Goal: Task Accomplishment & Management: Use online tool/utility

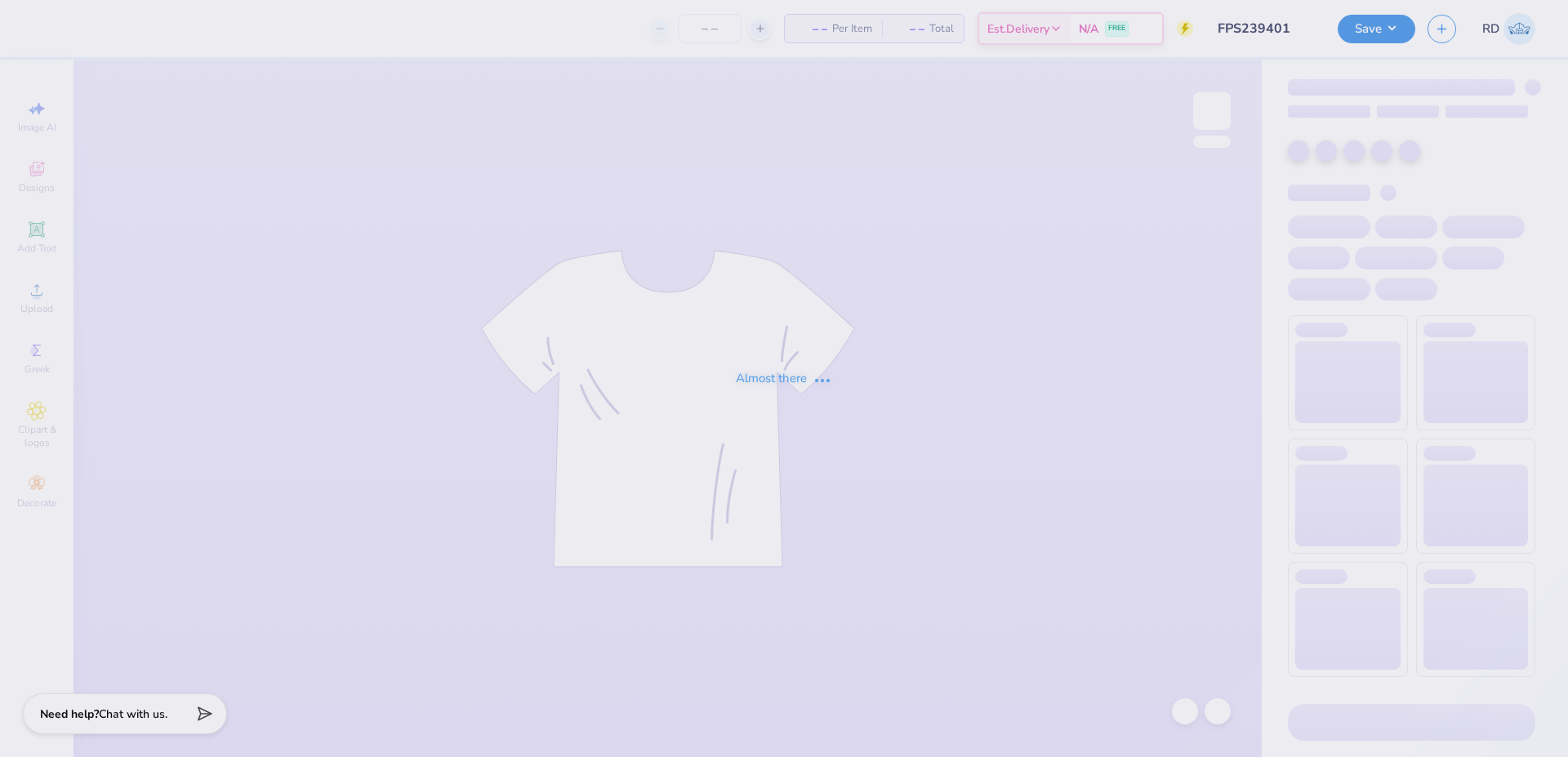
type input "FPS239401"
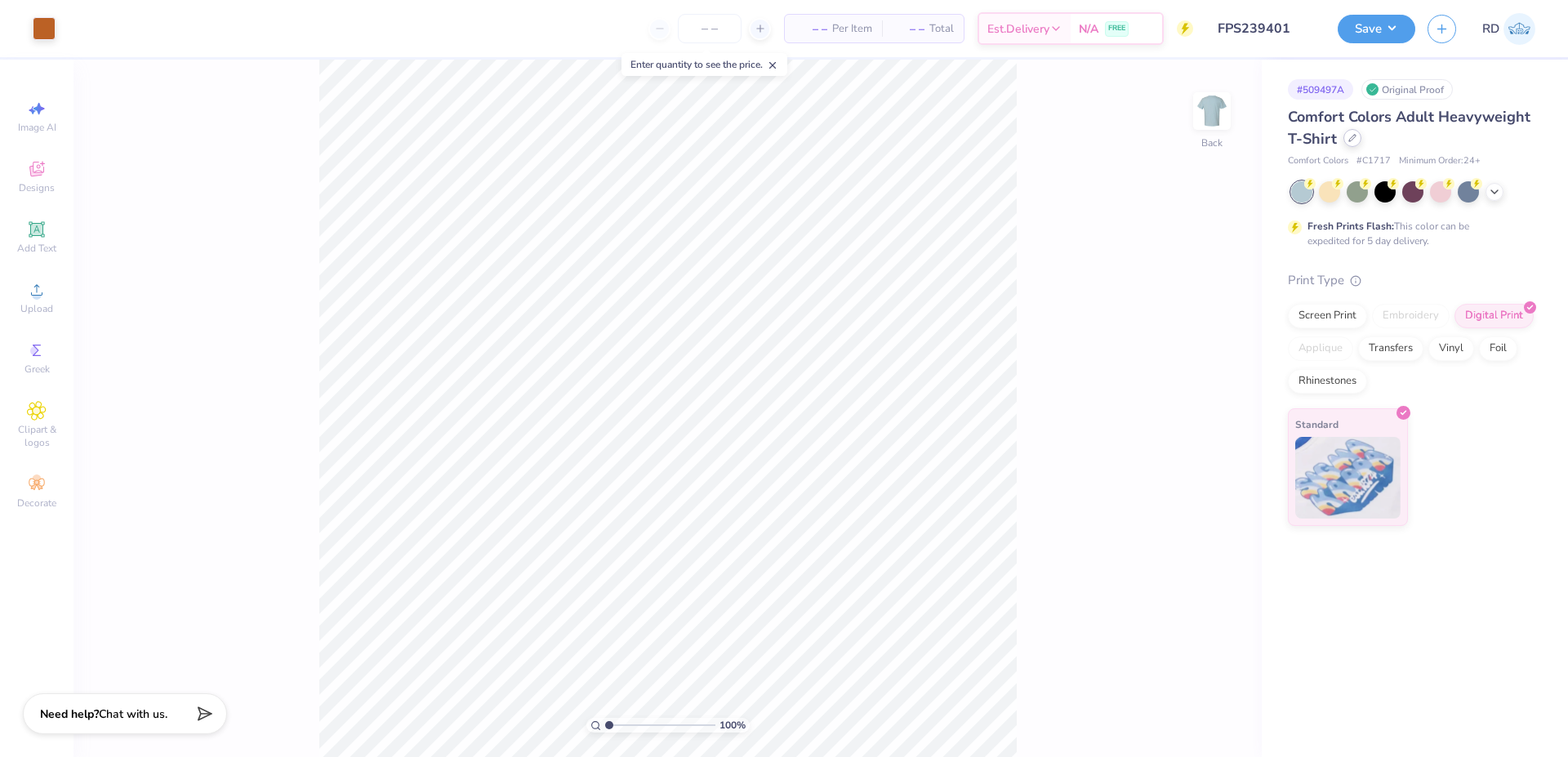
click at [1355, 143] on div at bounding box center [1352, 138] width 18 height 18
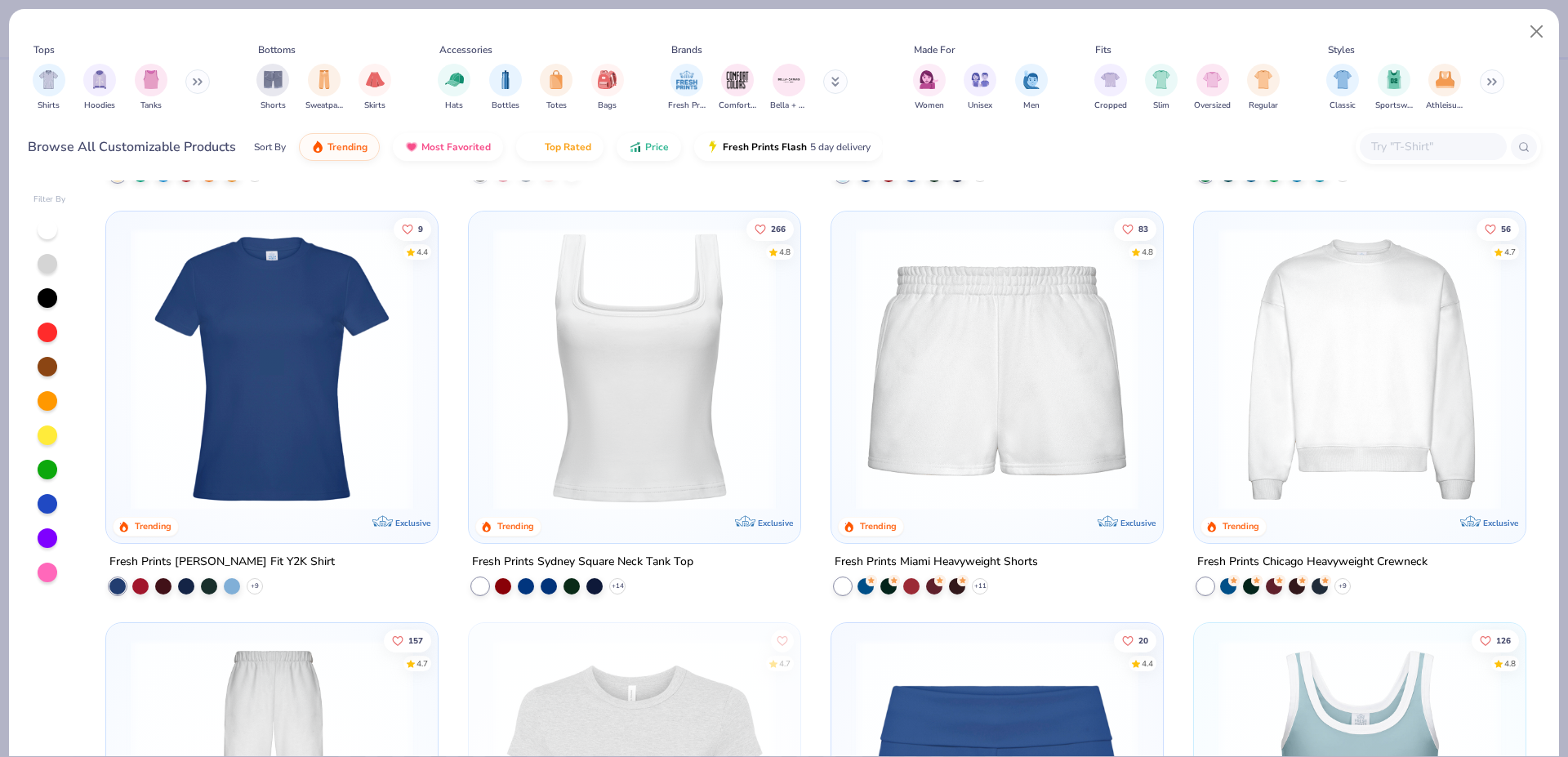
scroll to position [969, 0]
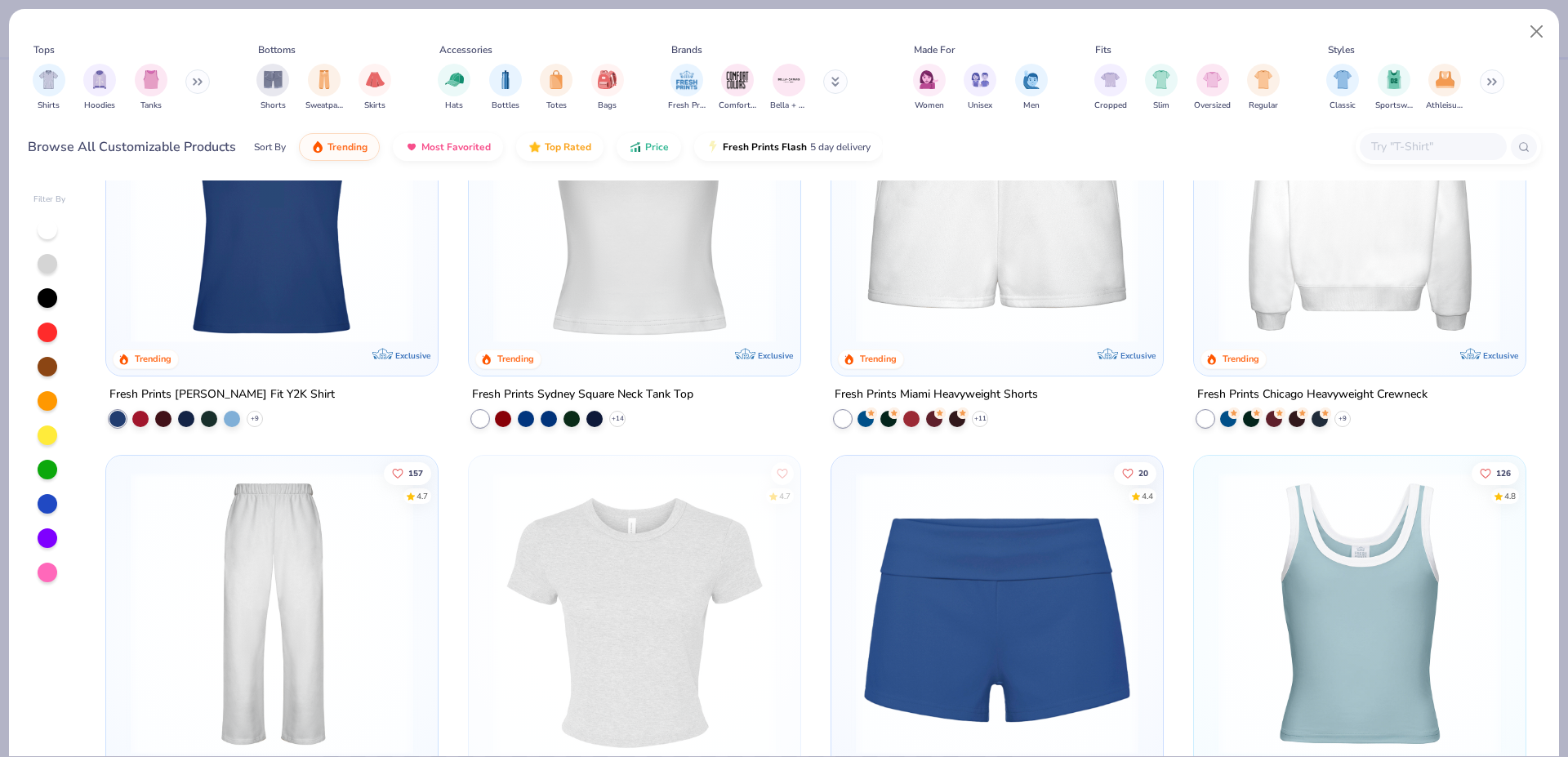
click at [1318, 277] on img at bounding box center [1359, 201] width 299 height 283
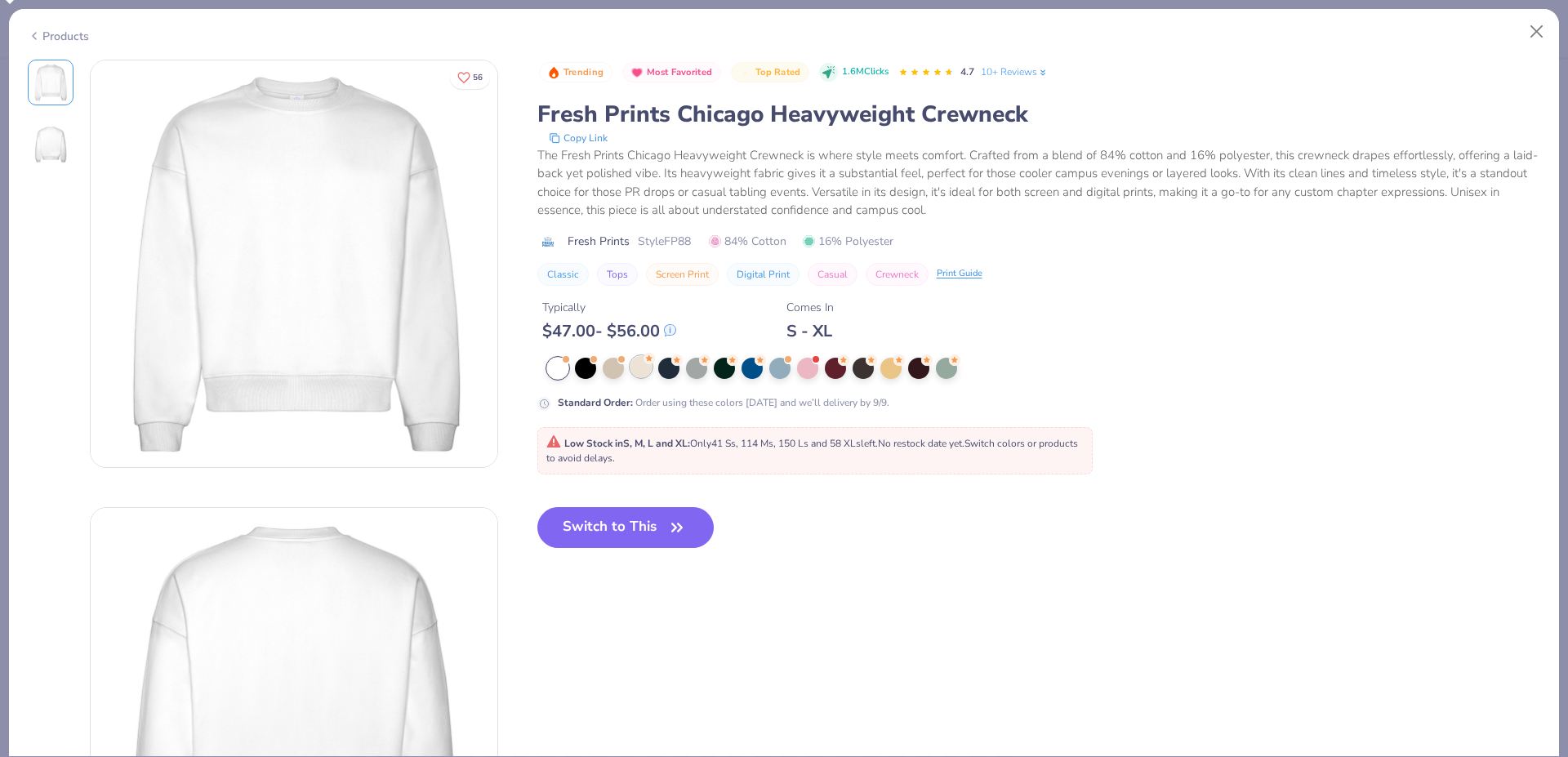
click at [640, 369] on div at bounding box center [641, 366] width 21 height 21
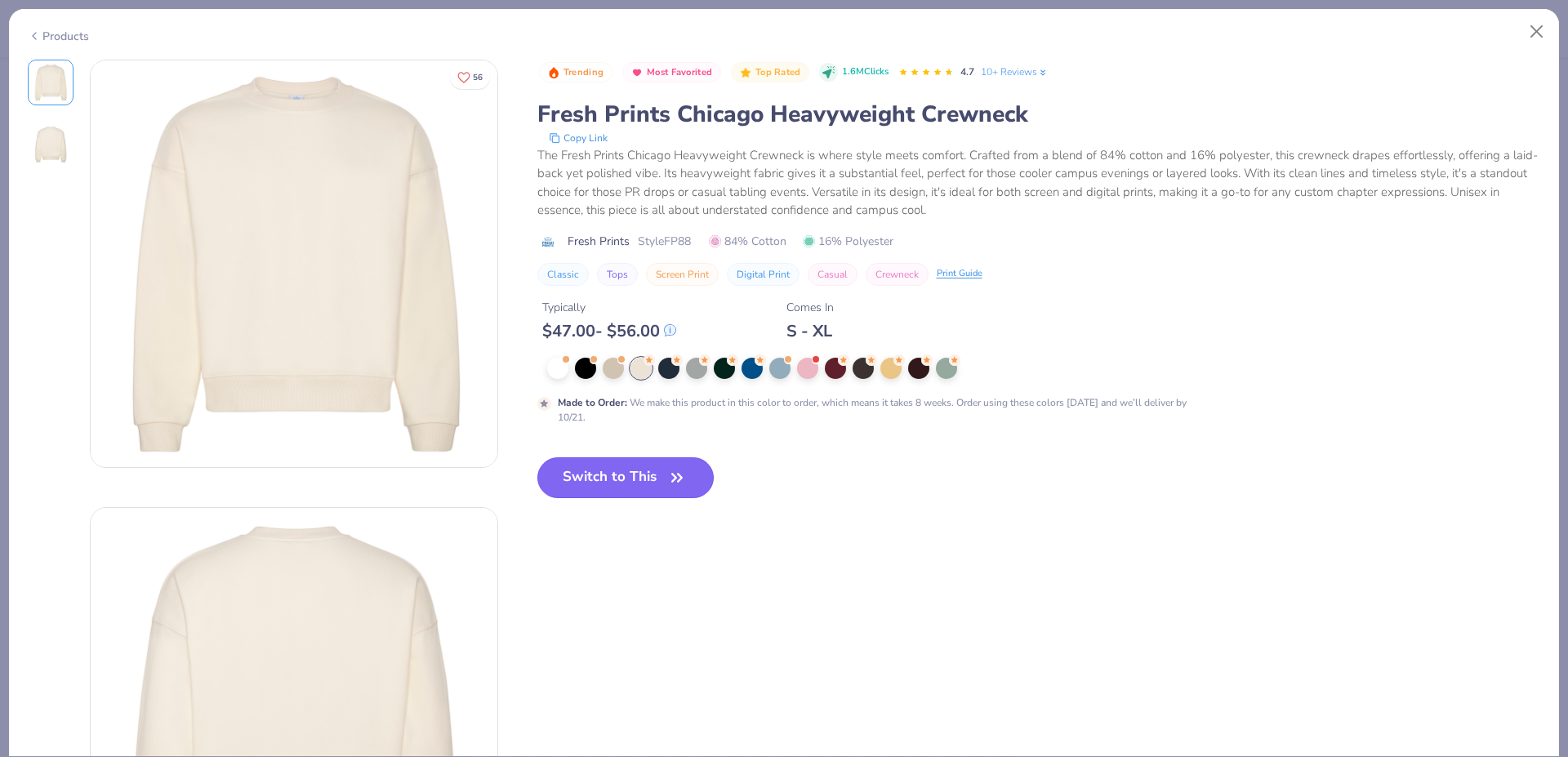
click at [645, 477] on button "Switch to This" at bounding box center [626, 477] width 177 height 41
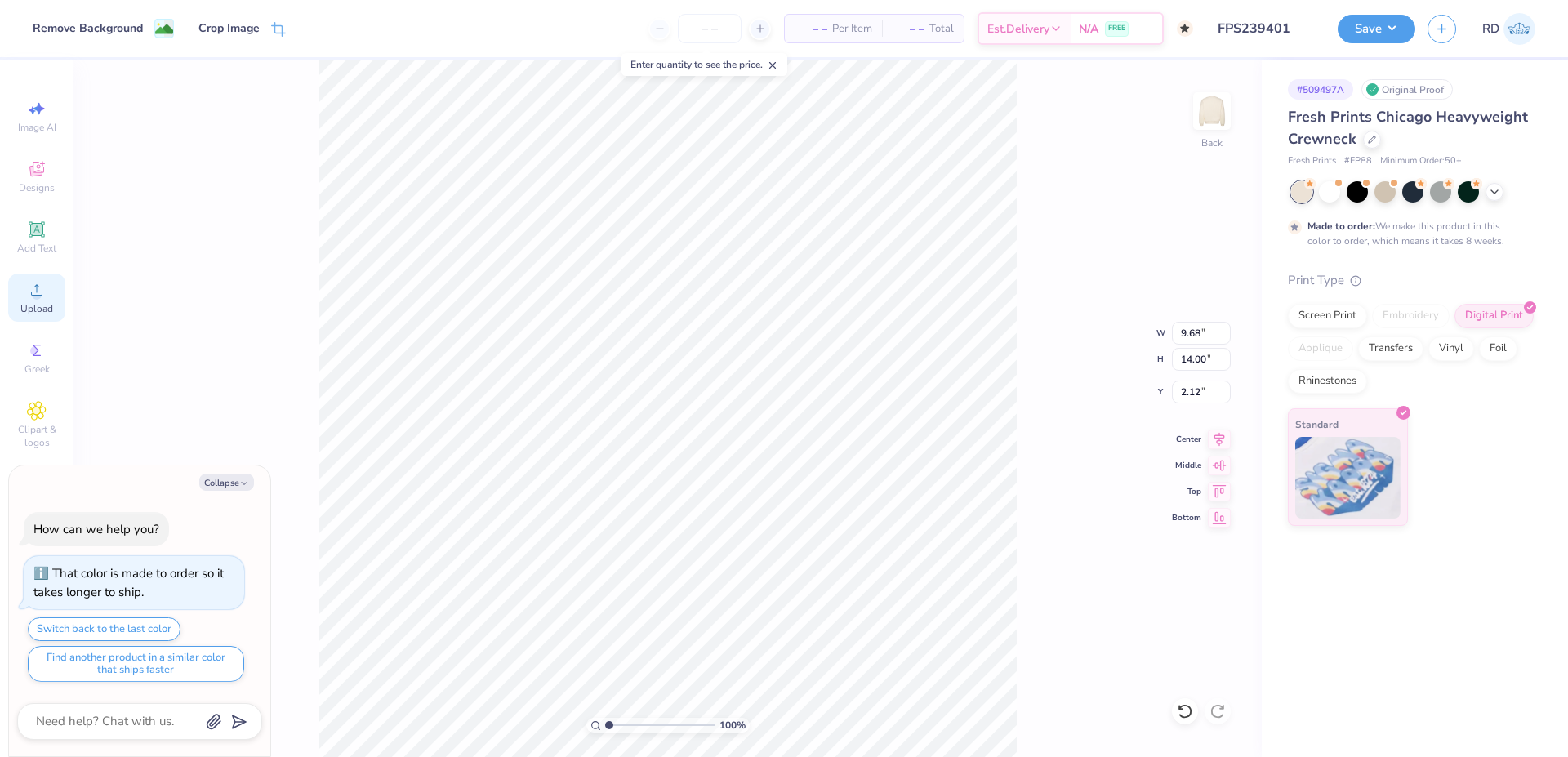
click at [44, 295] on icon at bounding box center [37, 290] width 20 height 20
type textarea "x"
type input "2.53"
click at [626, 721] on input "range" at bounding box center [660, 724] width 111 height 15
type textarea "x"
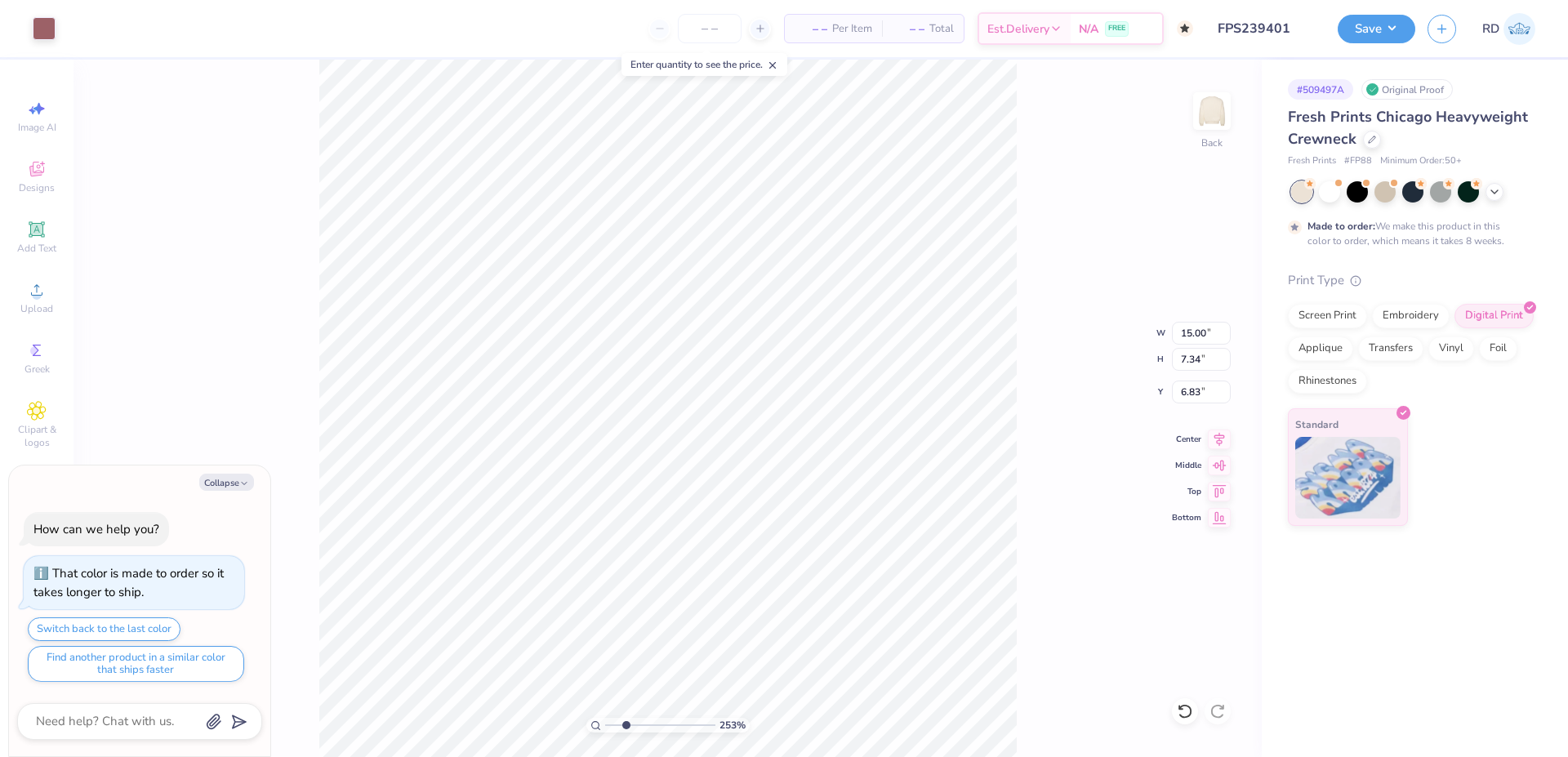
type input "7.81"
type input "3.82"
type input "4.55"
click at [217, 469] on div "Collapse How can we help you? That color is made to order so it takes longer to…" at bounding box center [139, 611] width 261 height 292
click at [219, 481] on button "Collapse" at bounding box center [226, 481] width 54 height 17
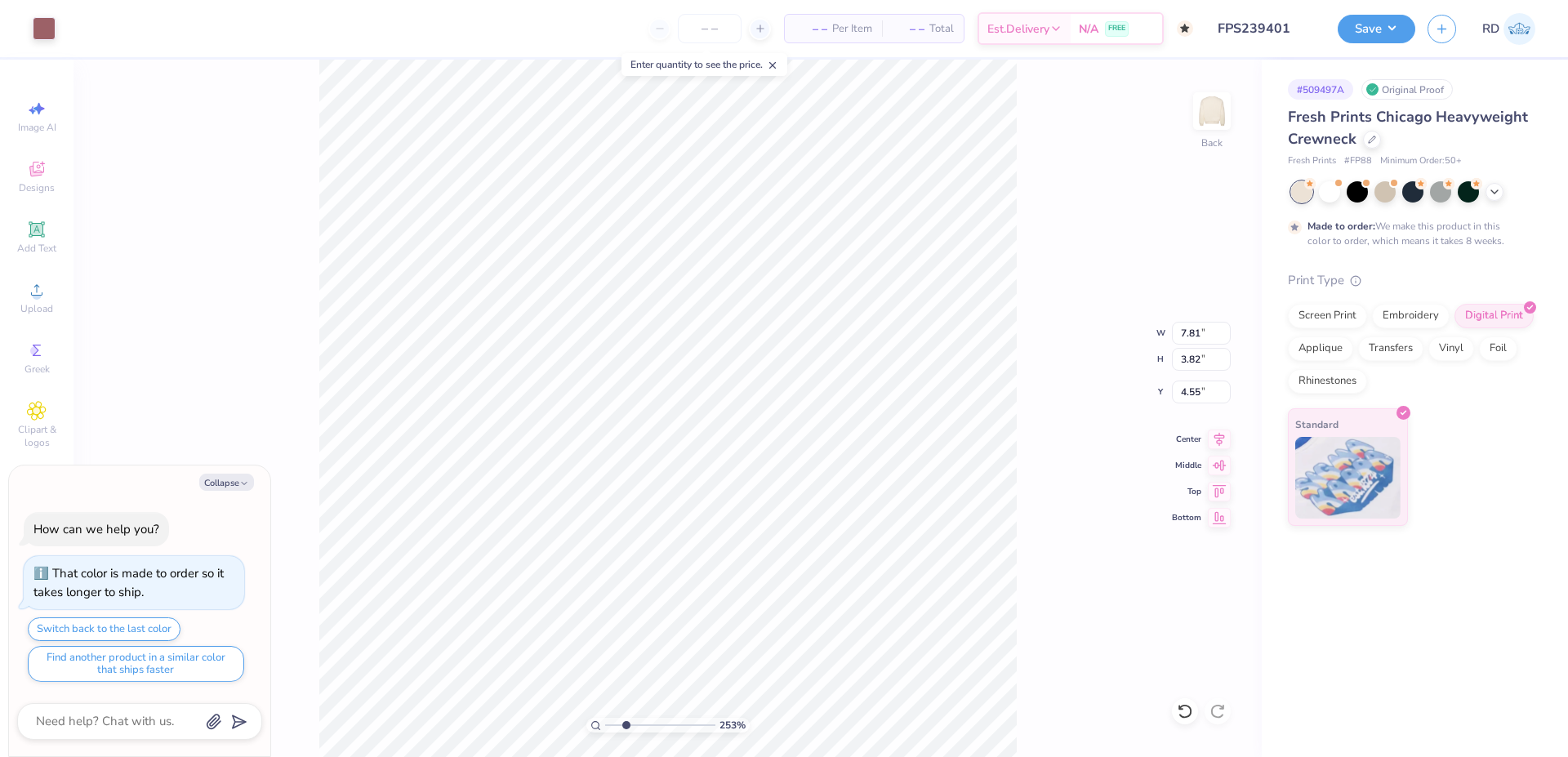
type textarea "x"
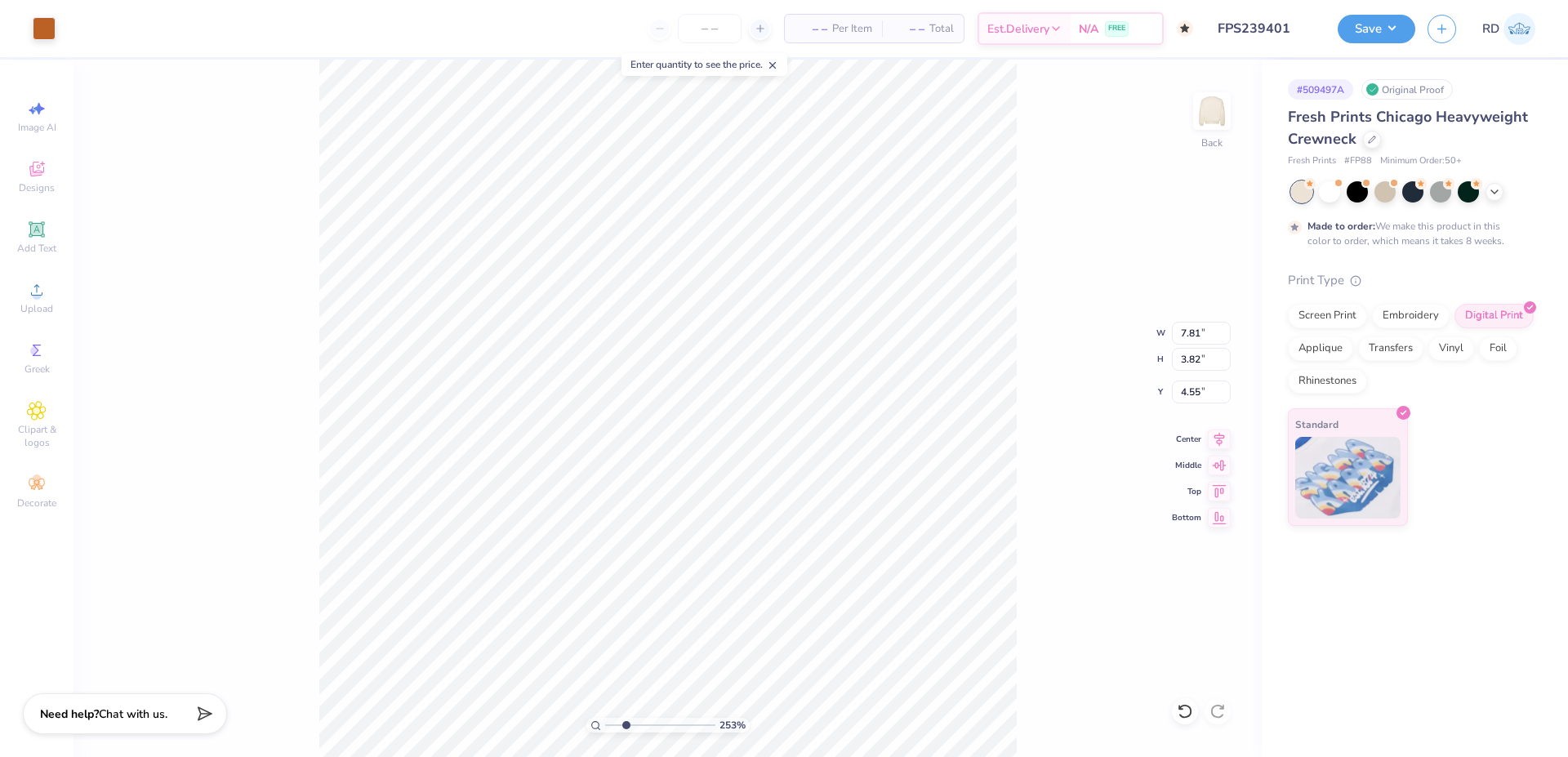
type input "5.81"
type input "0.99"
type input "14.41"
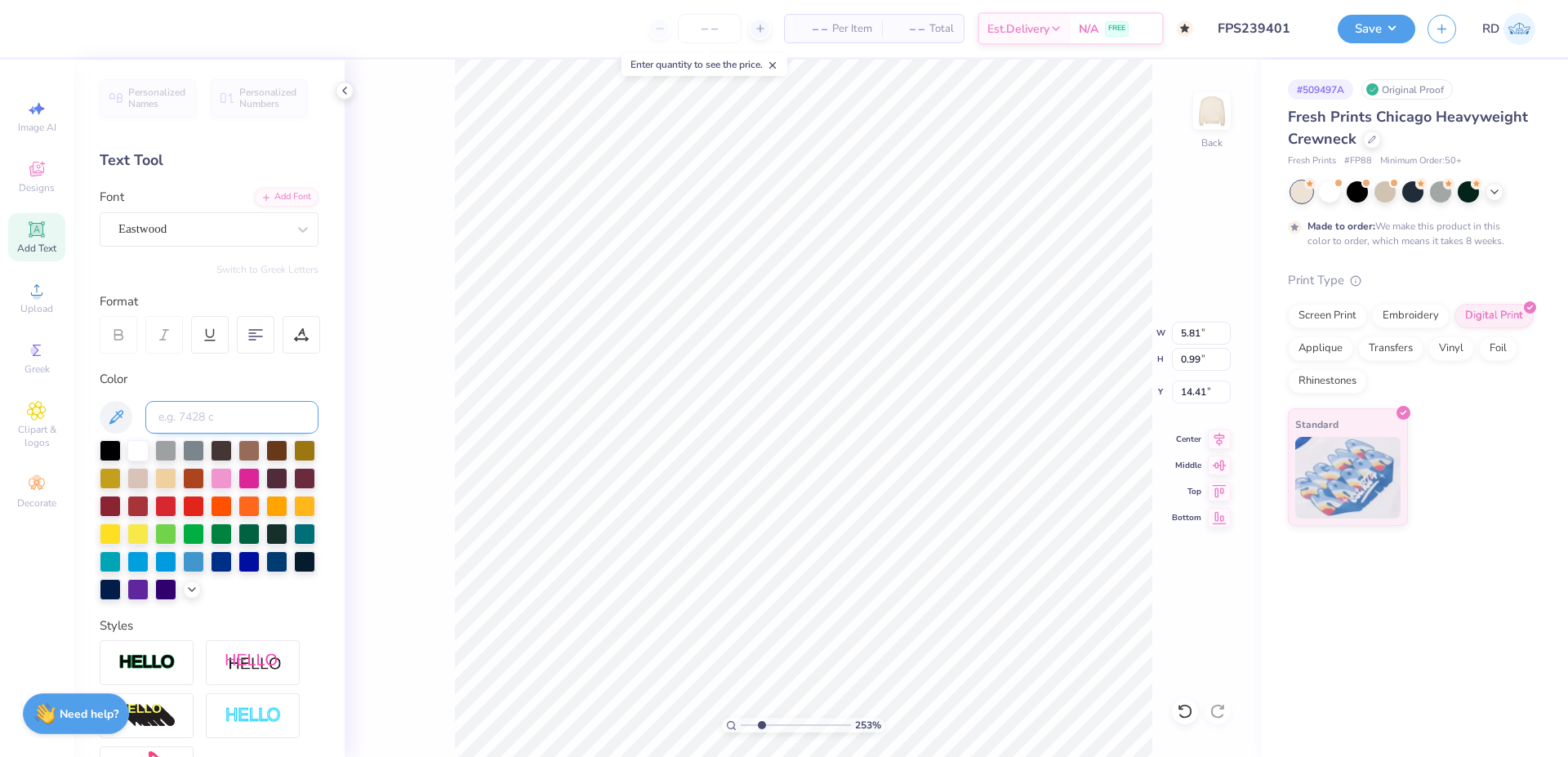
click at [237, 410] on input at bounding box center [231, 417] width 173 height 33
type input "4995"
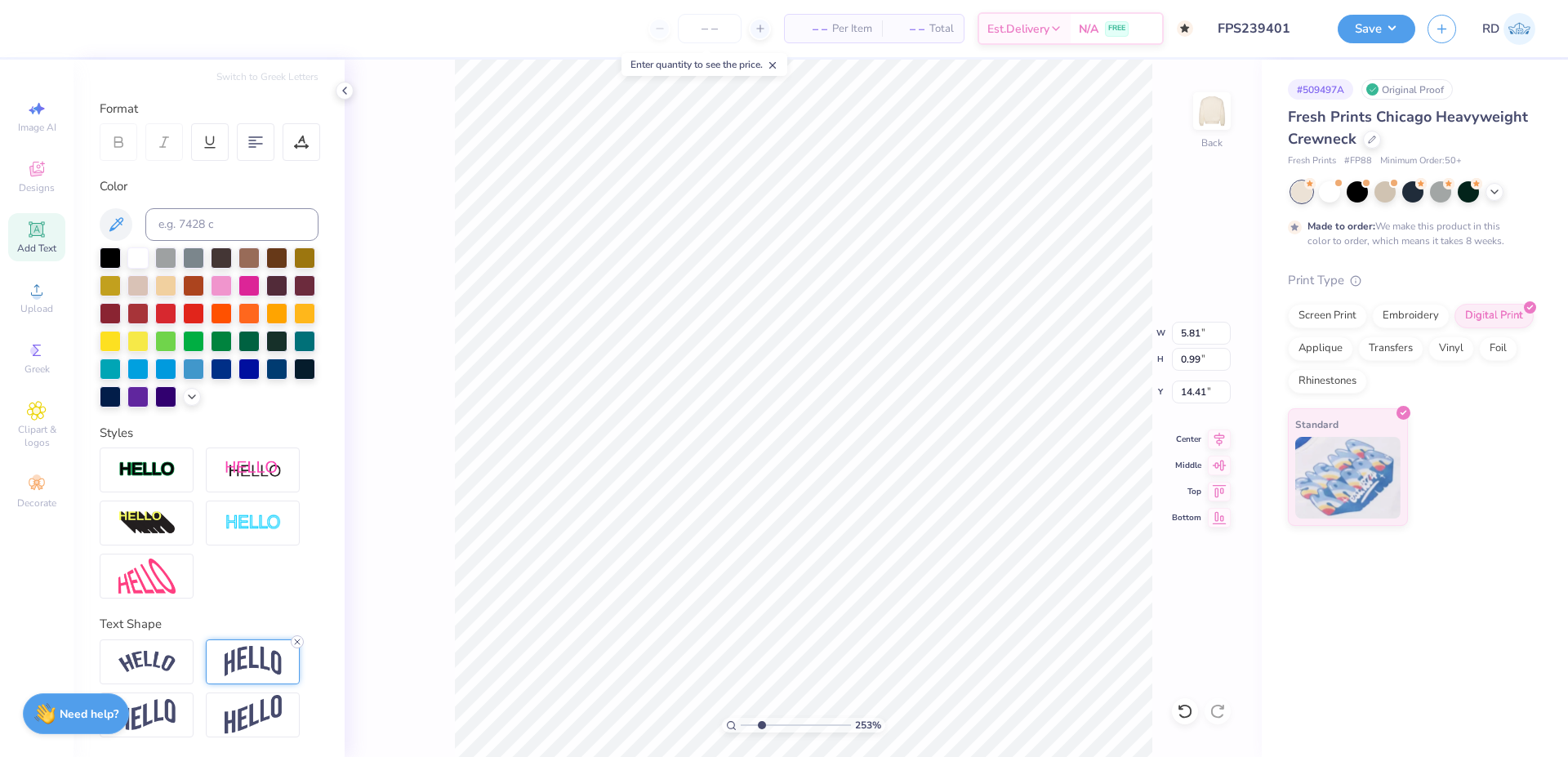
click at [297, 641] on icon at bounding box center [298, 641] width 10 height 10
type input "0.67"
type input "14.57"
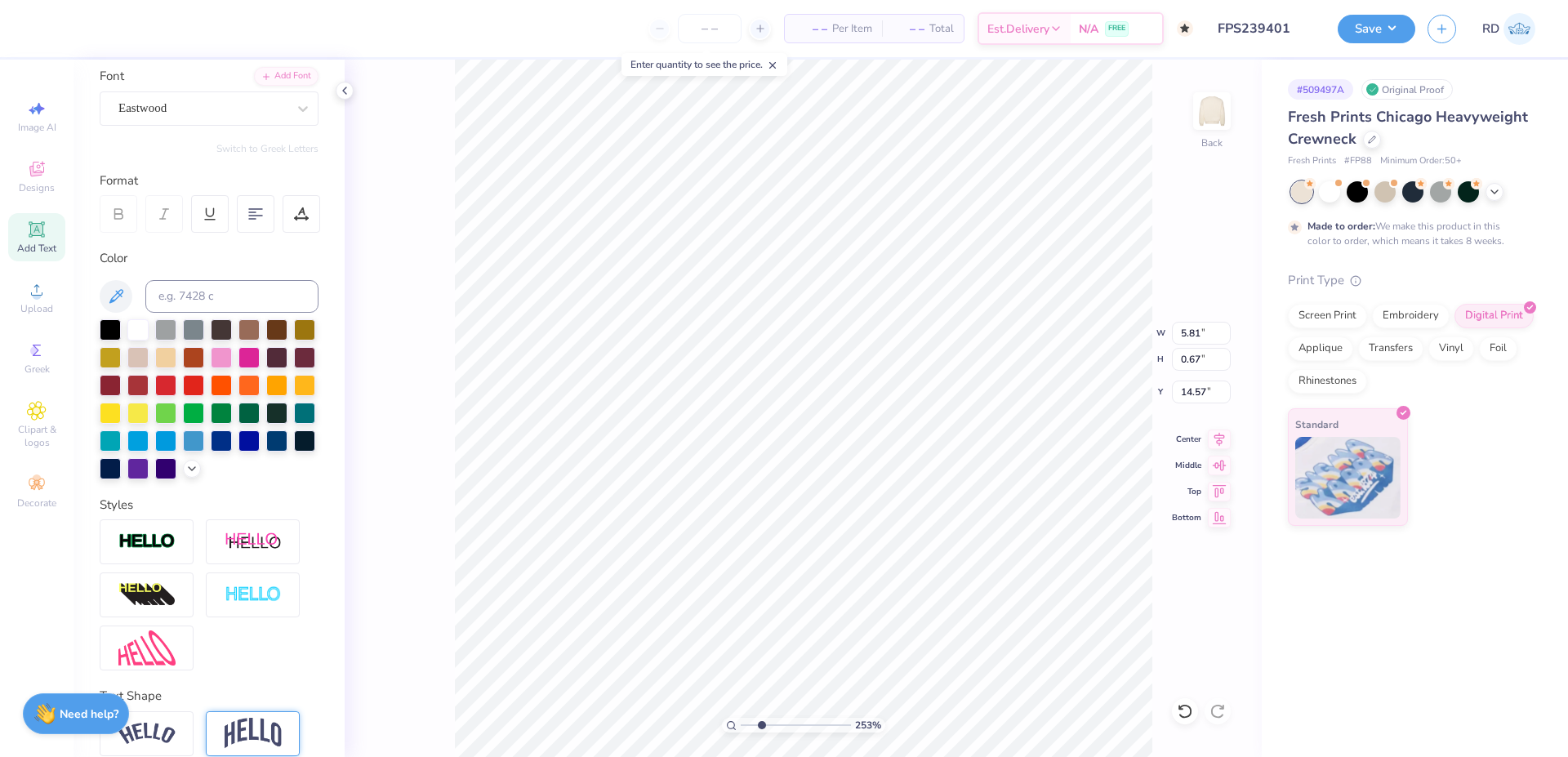
scroll to position [27, 0]
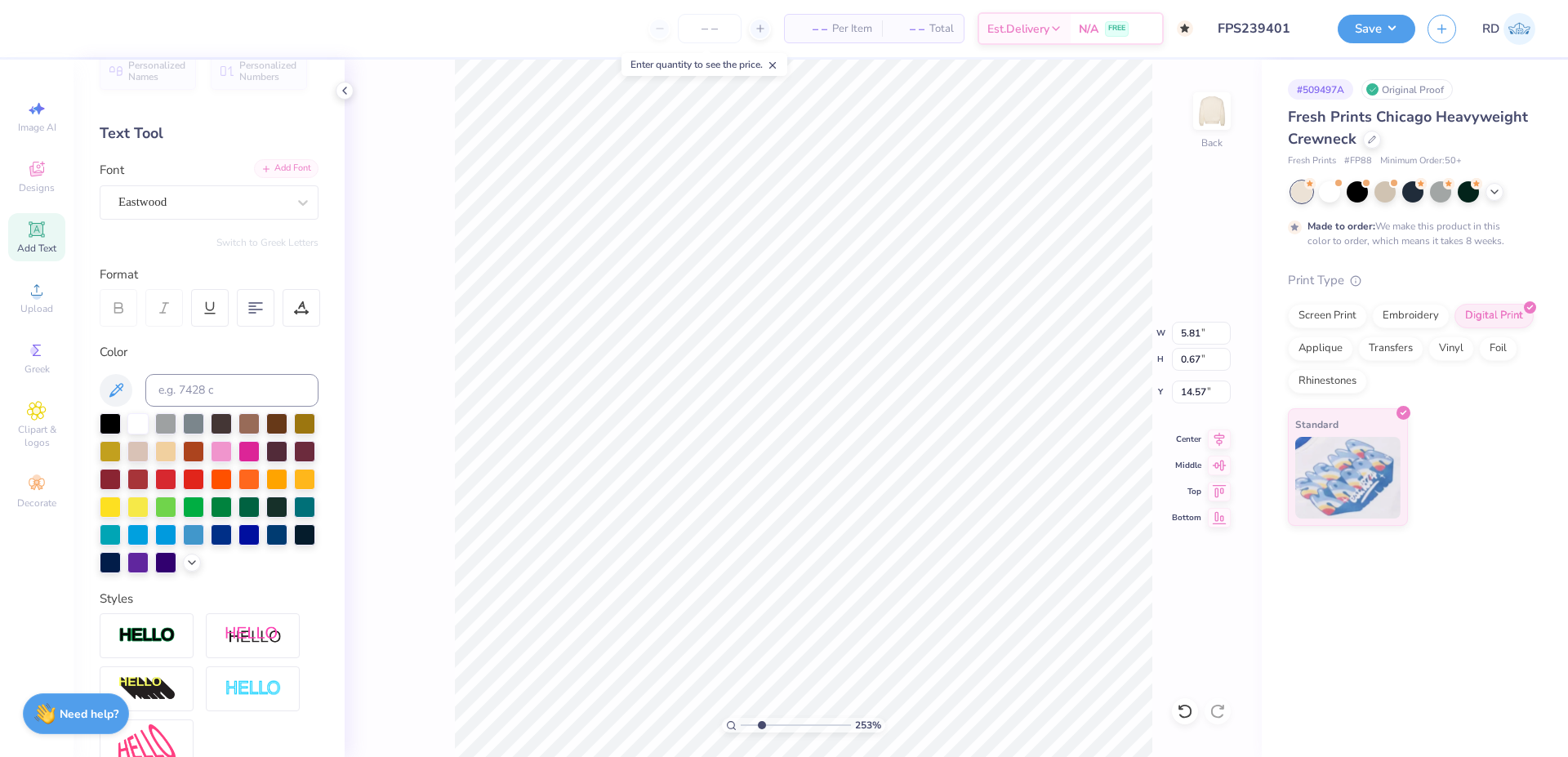
click at [277, 171] on div "Add Font" at bounding box center [286, 168] width 64 height 19
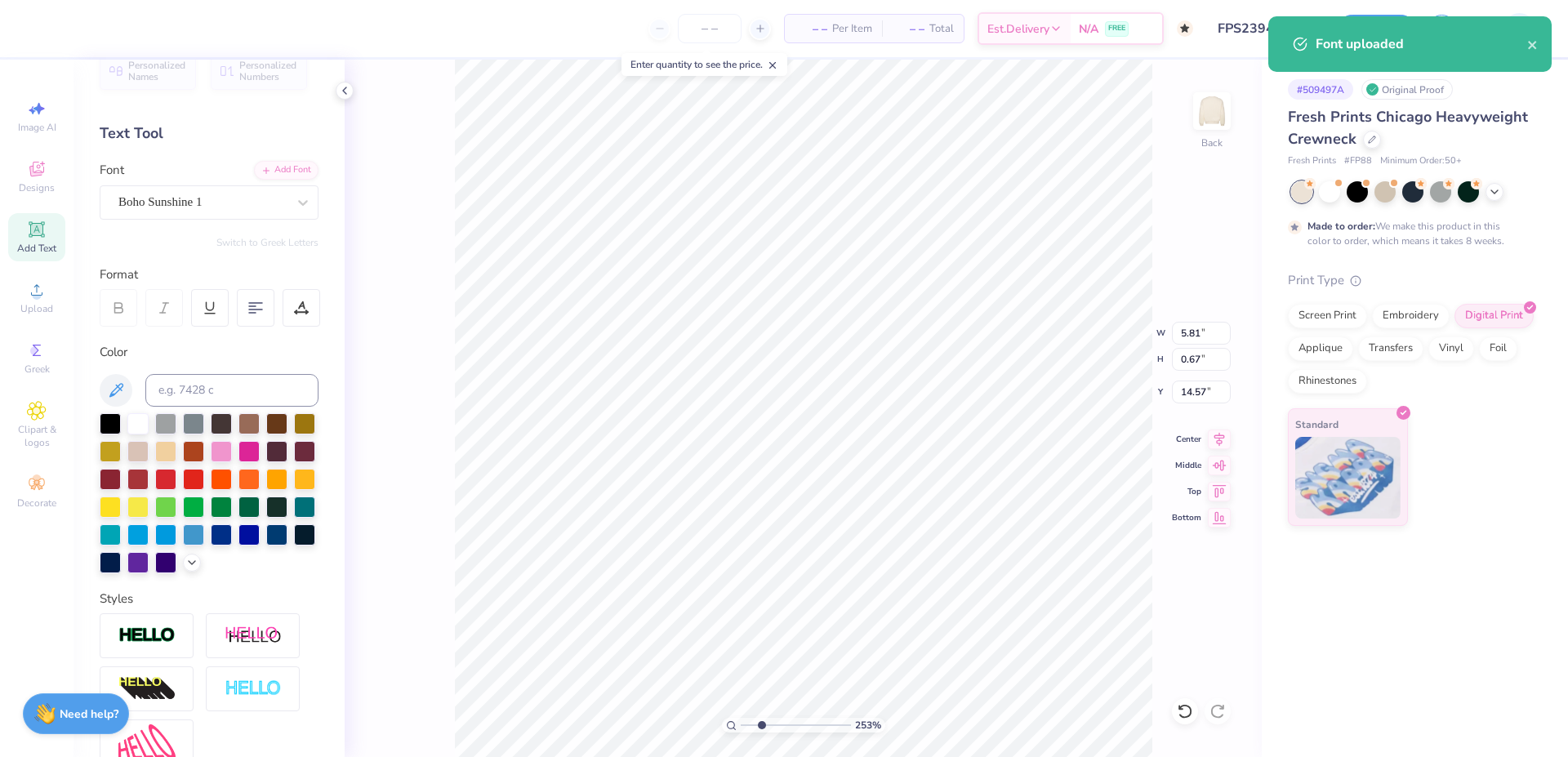
type input "5.91"
type input "0.85"
type input "14.48"
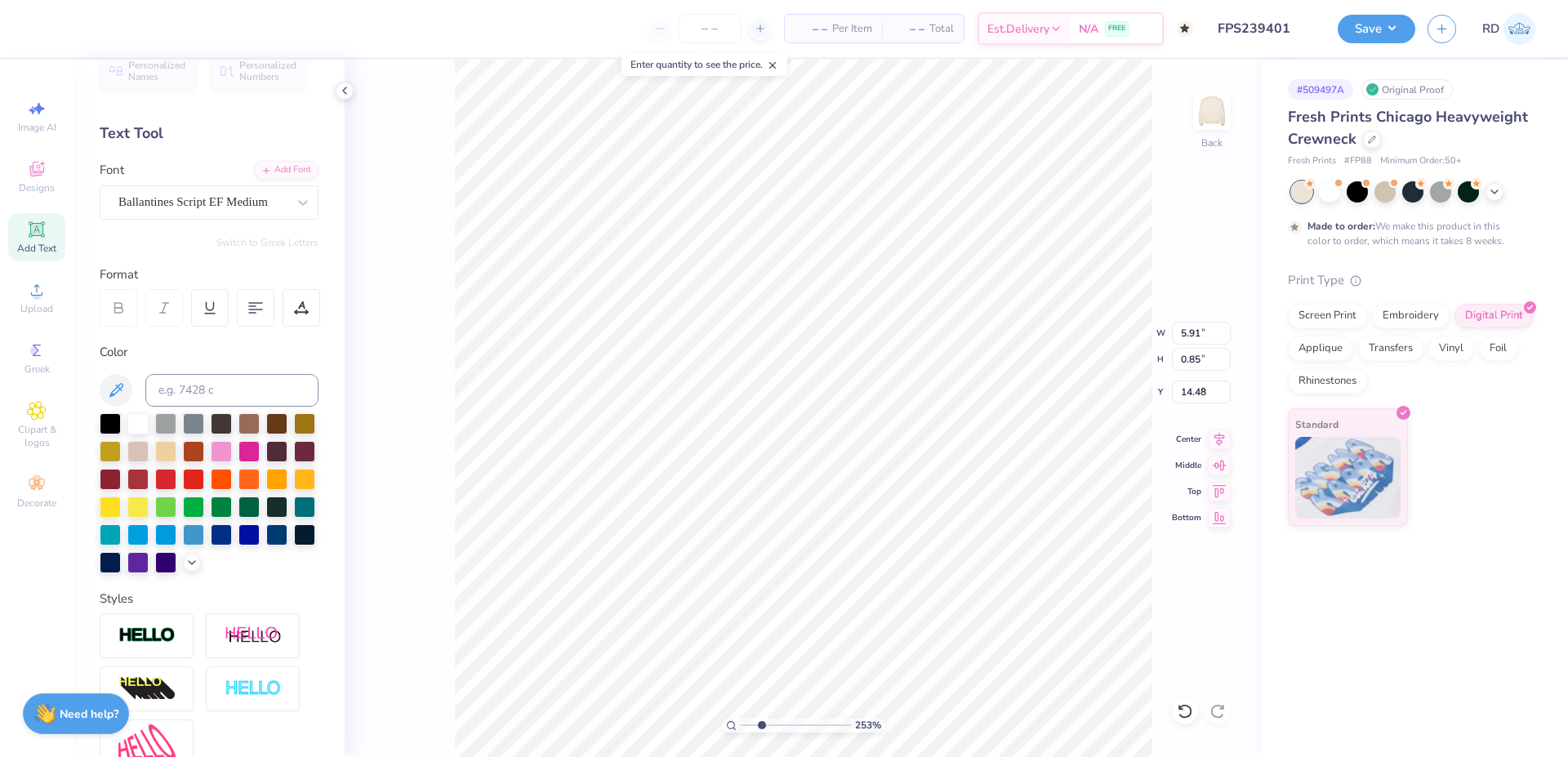
type input "3.38"
type input "0.82"
type input "9.47"
type input "2.99"
type input "0.83"
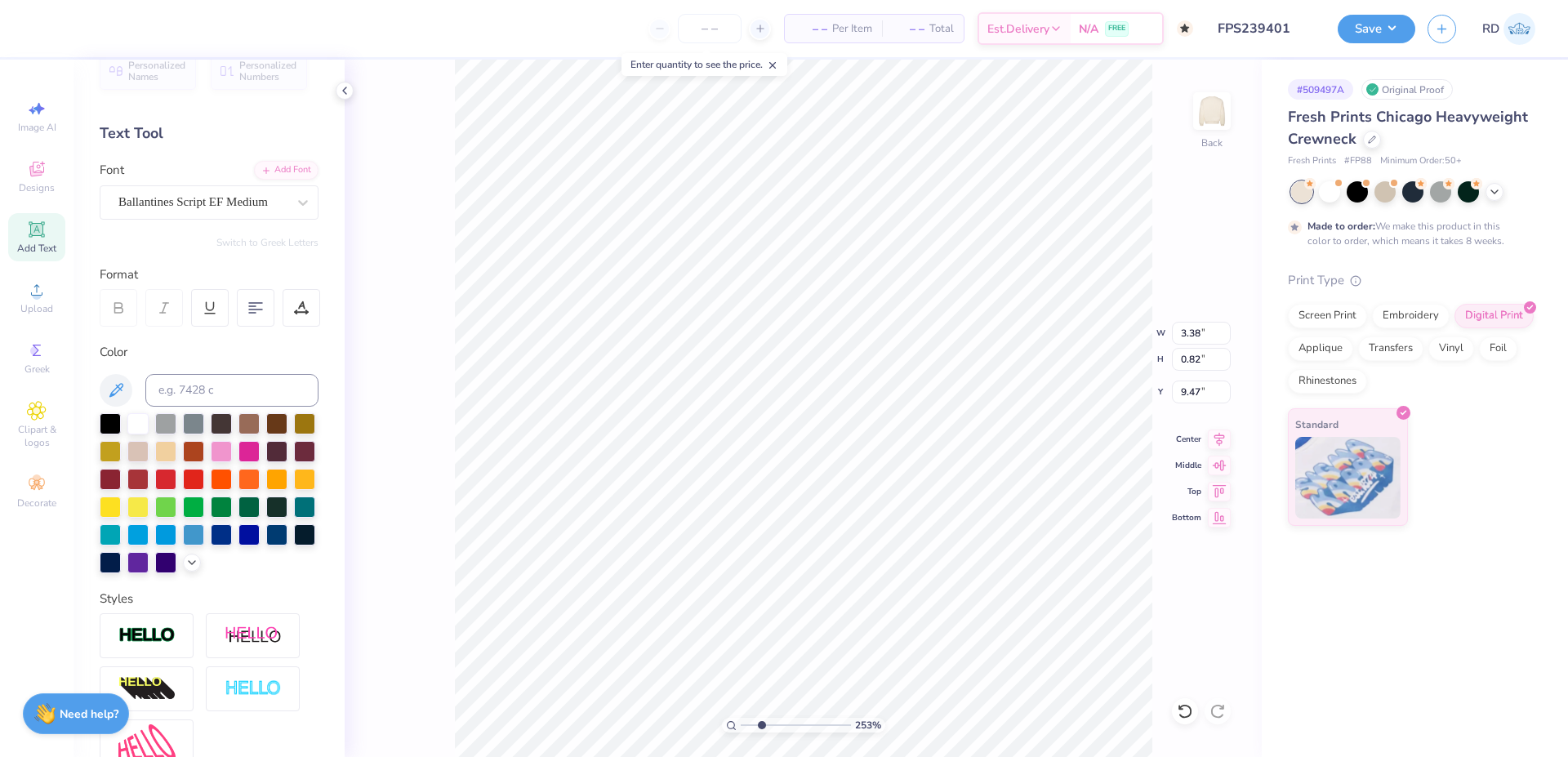
type input "7.96"
click at [1200, 336] on input "7.81" at bounding box center [1201, 333] width 58 height 23
type input "7.00"
type input "3.43"
type input "4.75"
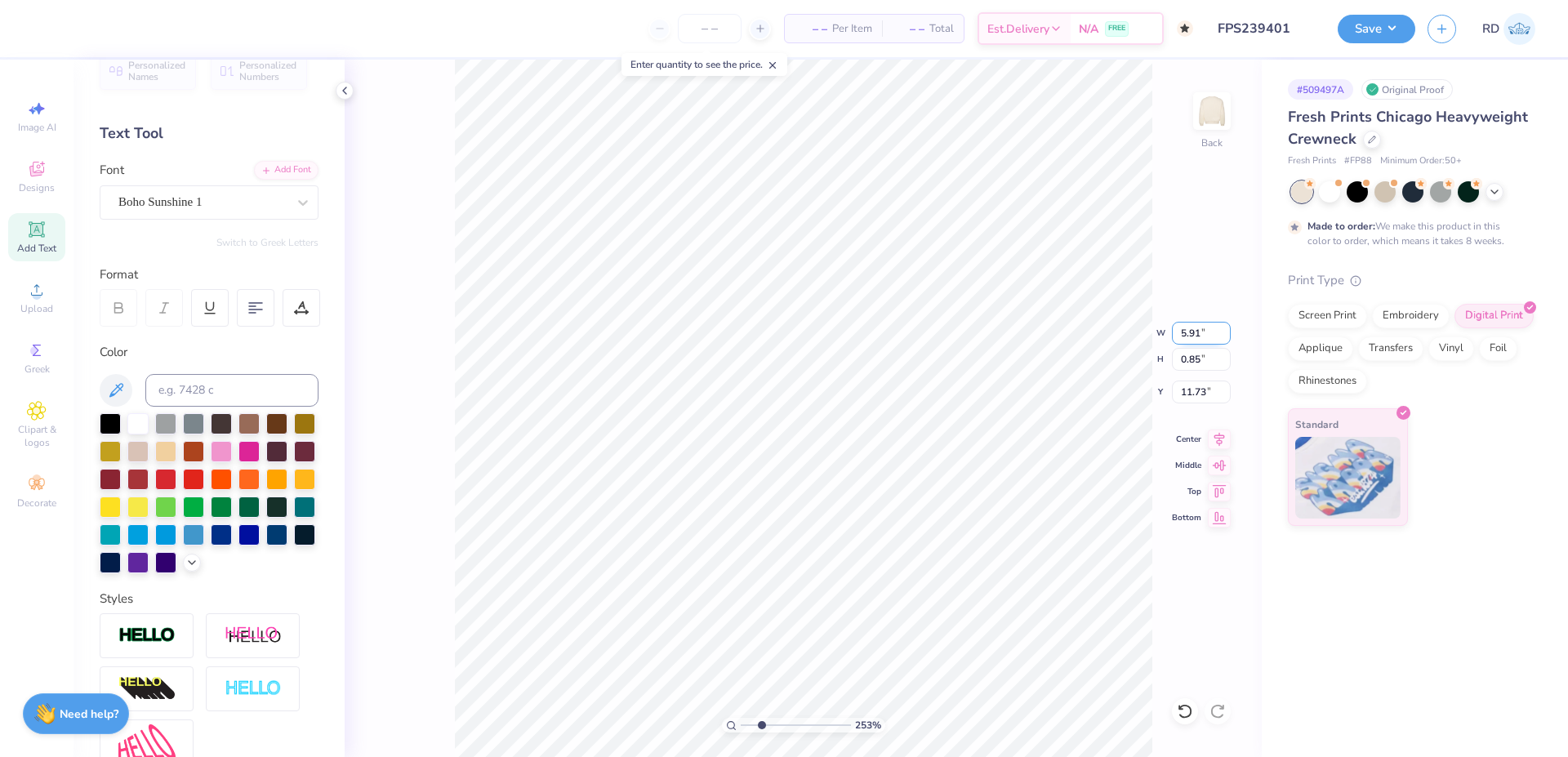
click at [1184, 331] on input "5.91" at bounding box center [1201, 333] width 58 height 23
paste input "4.85"
type input "4.85"
type input "0.70"
type input "11.80"
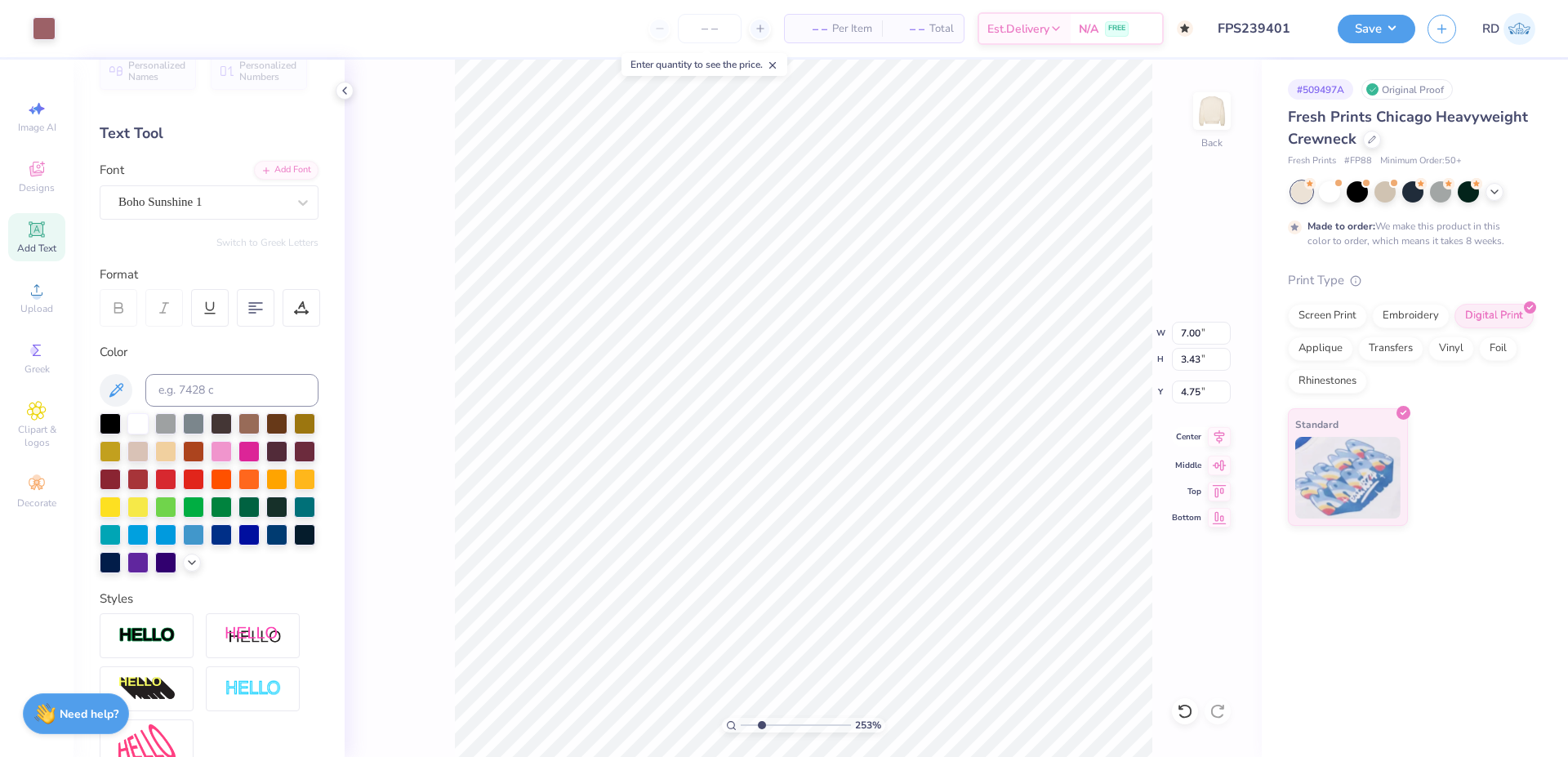
click at [1226, 435] on icon at bounding box center [1219, 437] width 23 height 20
type input "4.85"
type input "0.70"
click at [1226, 436] on icon at bounding box center [1219, 437] width 23 height 20
type input "8.34"
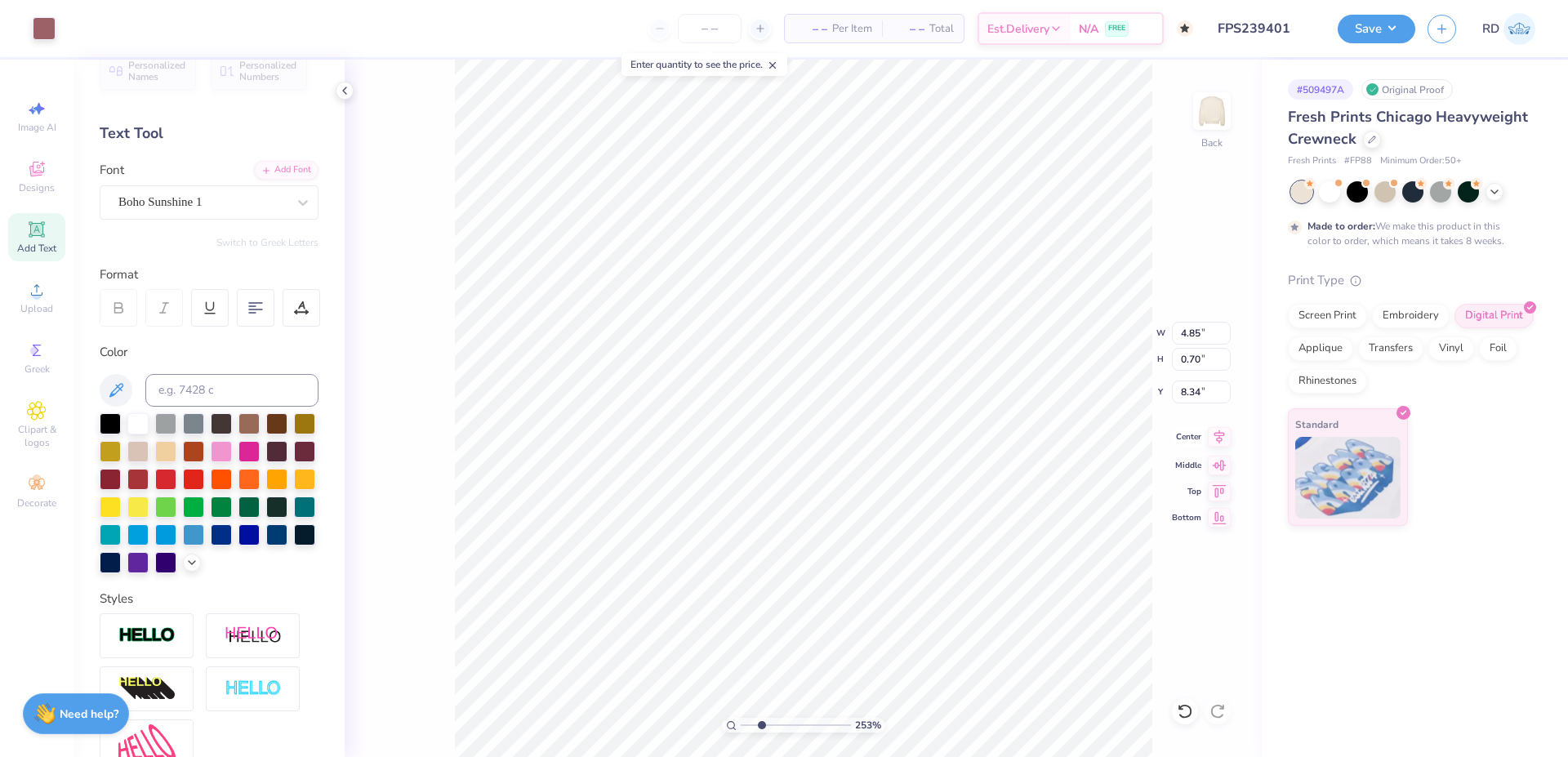
type input "7.00"
type input "3.43"
type input "4.75"
click at [1221, 444] on icon at bounding box center [1219, 437] width 23 height 20
drag, startPoint x: 781, startPoint y: 723, endPoint x: 797, endPoint y: 722, distance: 16.0
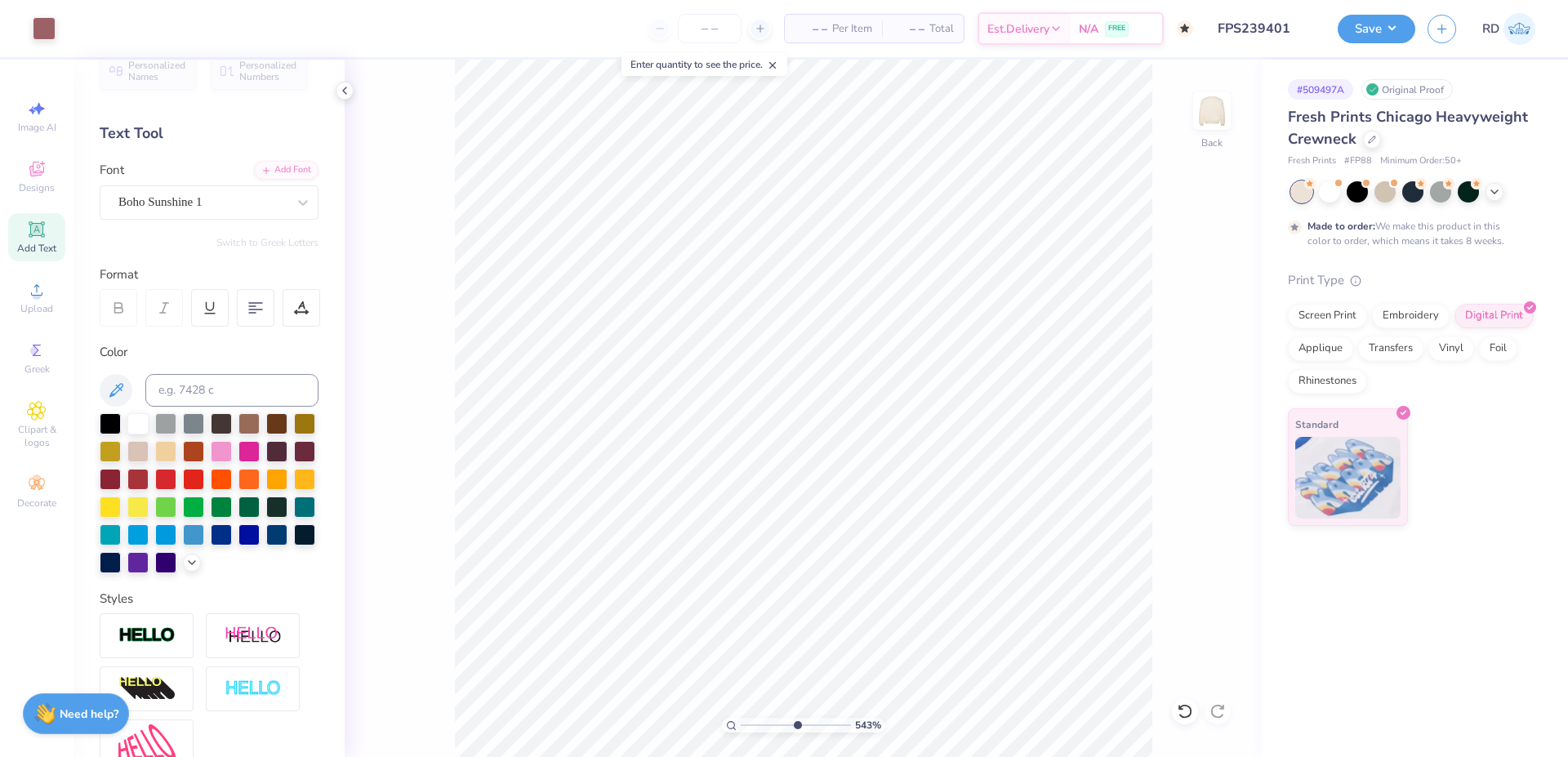
click at [797, 722] on input "range" at bounding box center [796, 724] width 111 height 15
type input "5.73"
type input "8.36"
drag, startPoint x: 778, startPoint y: 721, endPoint x: 759, endPoint y: 720, distance: 19.0
click at [759, 720] on input "range" at bounding box center [796, 724] width 111 height 15
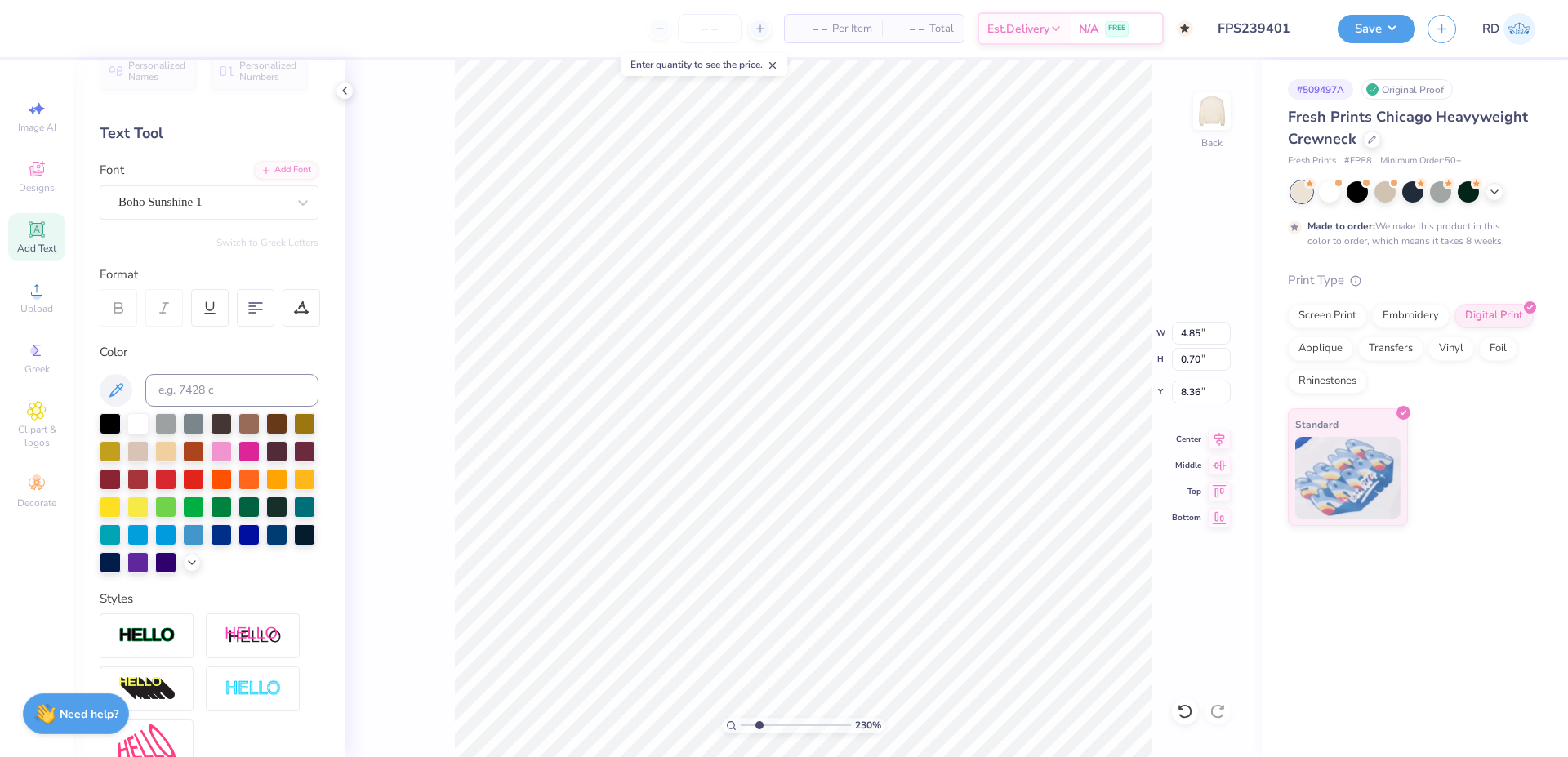
type input "2.3"
click at [24, 304] on span "Upload" at bounding box center [37, 308] width 33 height 13
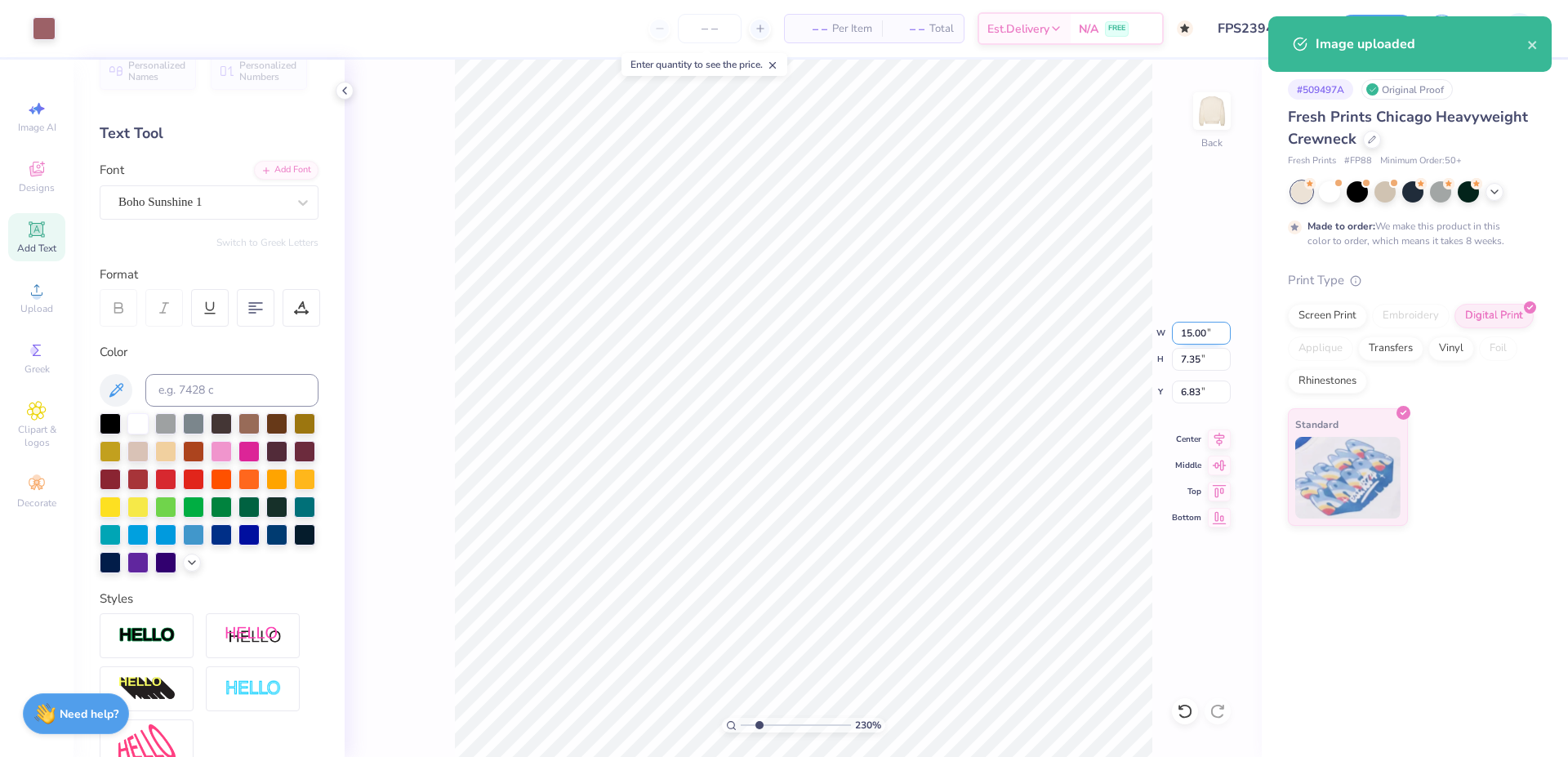
click at [1191, 328] on input "15.00" at bounding box center [1201, 333] width 58 height 23
type input "7.00"
type input "3.43"
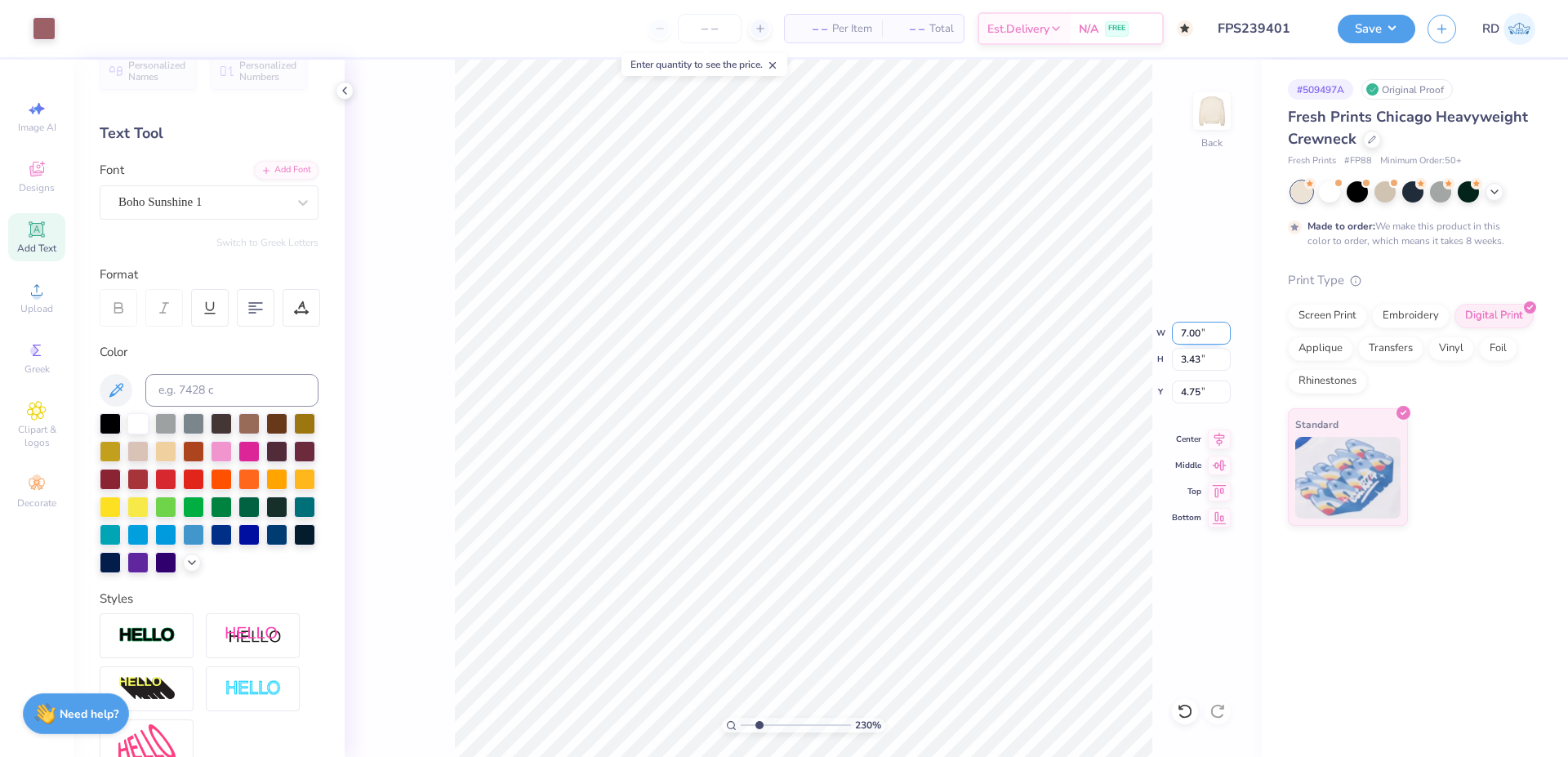
type input "8.79"
click at [1221, 438] on icon at bounding box center [1220, 437] width 11 height 14
click at [1224, 441] on icon at bounding box center [1219, 437] width 23 height 20
click at [772, 726] on input "range" at bounding box center [796, 724] width 111 height 15
type input "1.26"
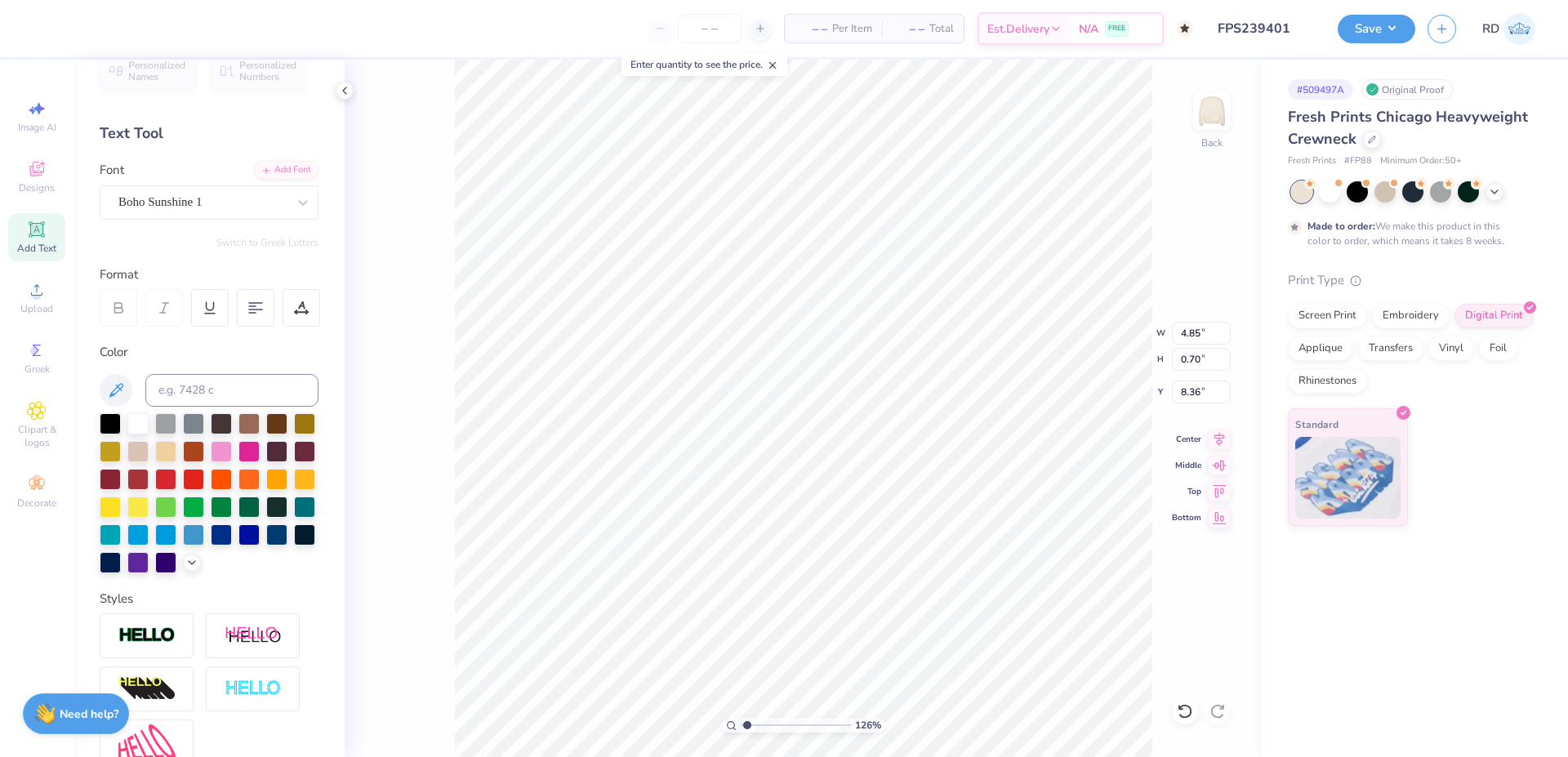
type input "8.37"
drag, startPoint x: 747, startPoint y: 722, endPoint x: 712, endPoint y: 721, distance: 35.0
type input "1"
click at [740, 721] on input "range" at bounding box center [796, 724] width 111 height 15
click at [1201, 390] on input "4.77" at bounding box center [1201, 391] width 58 height 23
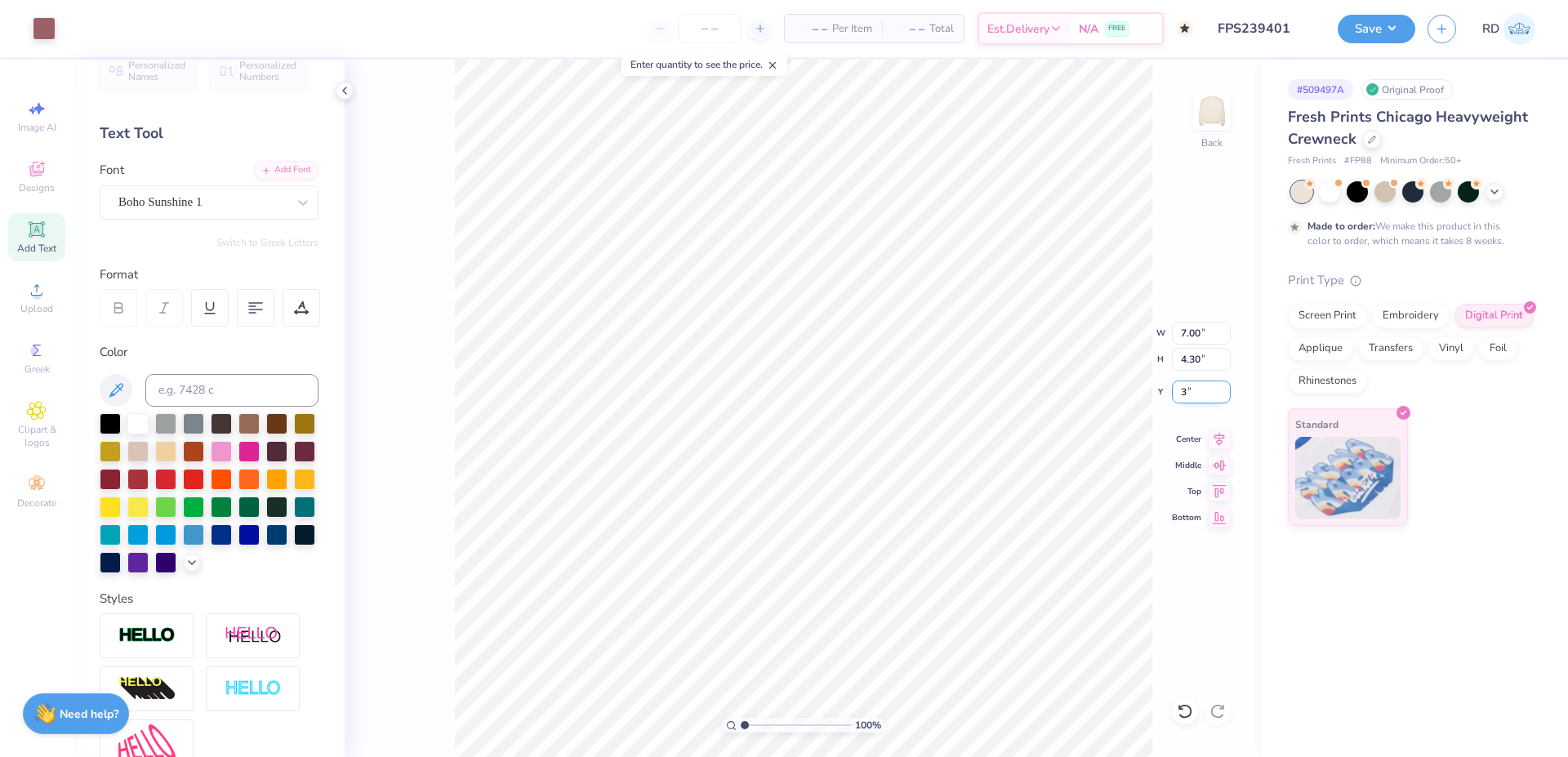
type input "3.00"
click at [1222, 433] on icon at bounding box center [1220, 437] width 11 height 14
click at [1203, 340] on input "7.00" at bounding box center [1201, 333] width 58 height 23
type input "8.00"
type input "4.91"
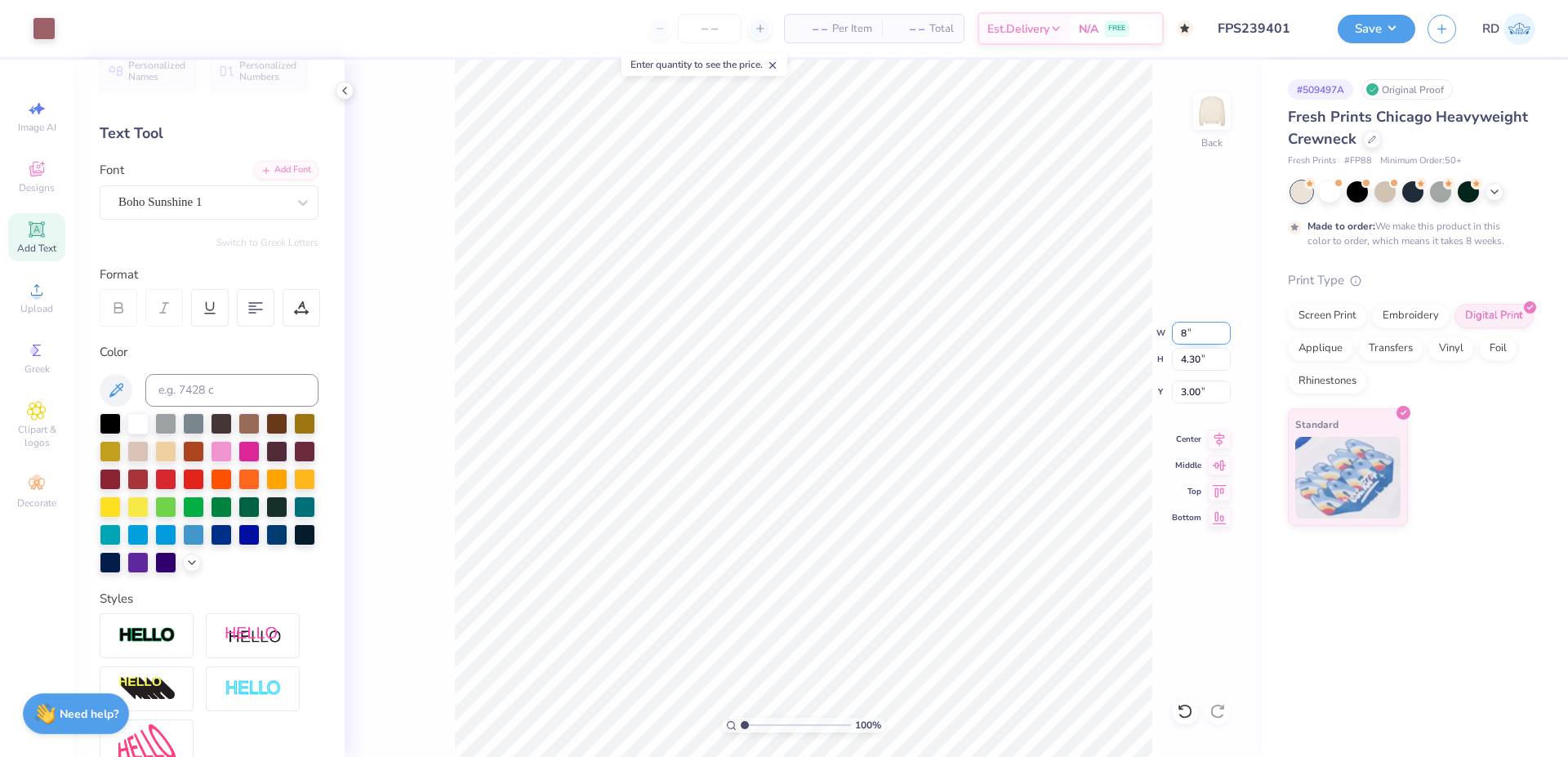
type input "2.69"
click at [1214, 329] on input "7.00" at bounding box center [1201, 333] width 58 height 23
type input "8.00"
type input "4.91"
type input "2.69"
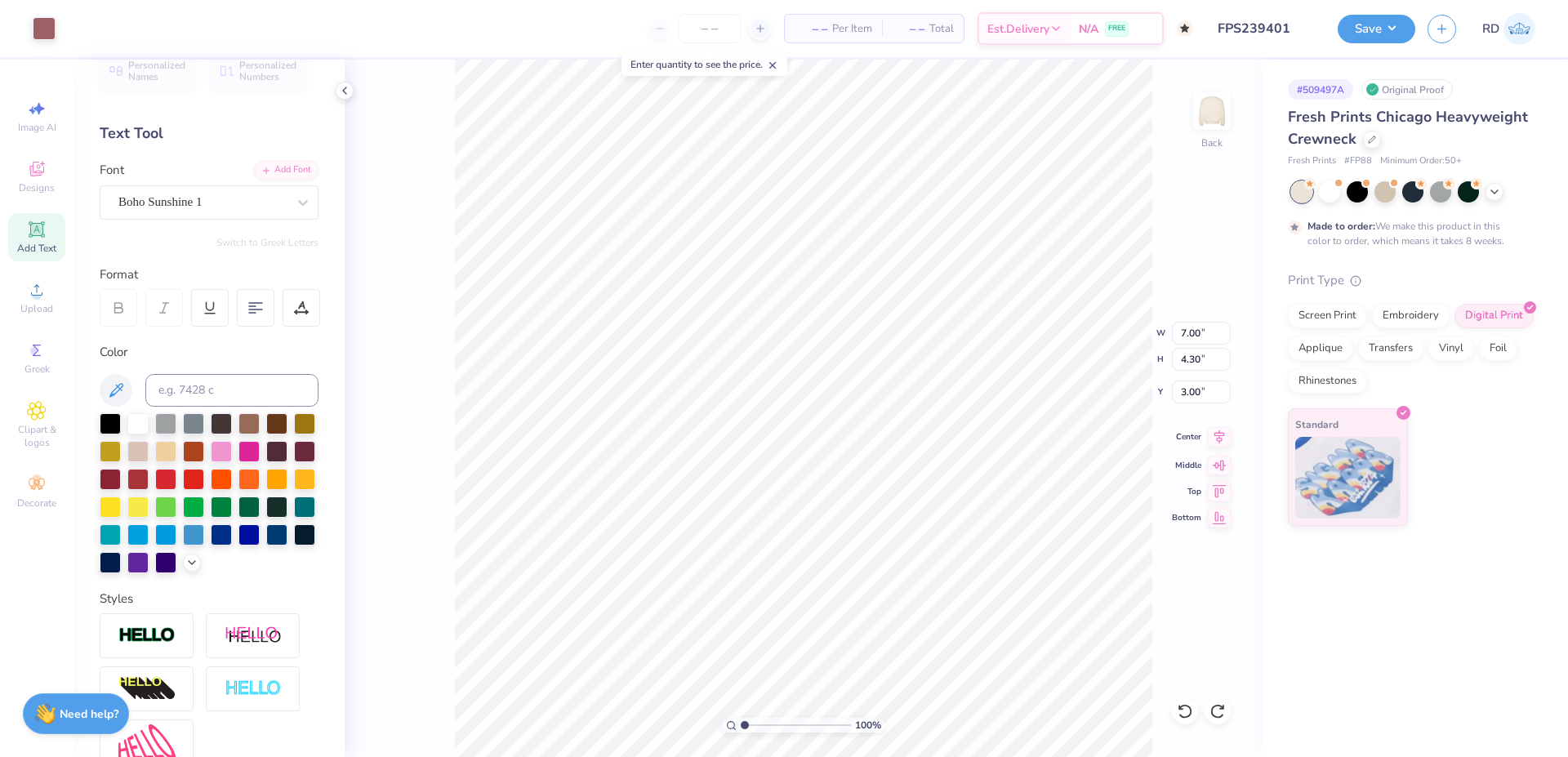
click at [1222, 435] on icon at bounding box center [1219, 437] width 23 height 20
click at [1401, 26] on button "Save" at bounding box center [1376, 26] width 77 height 29
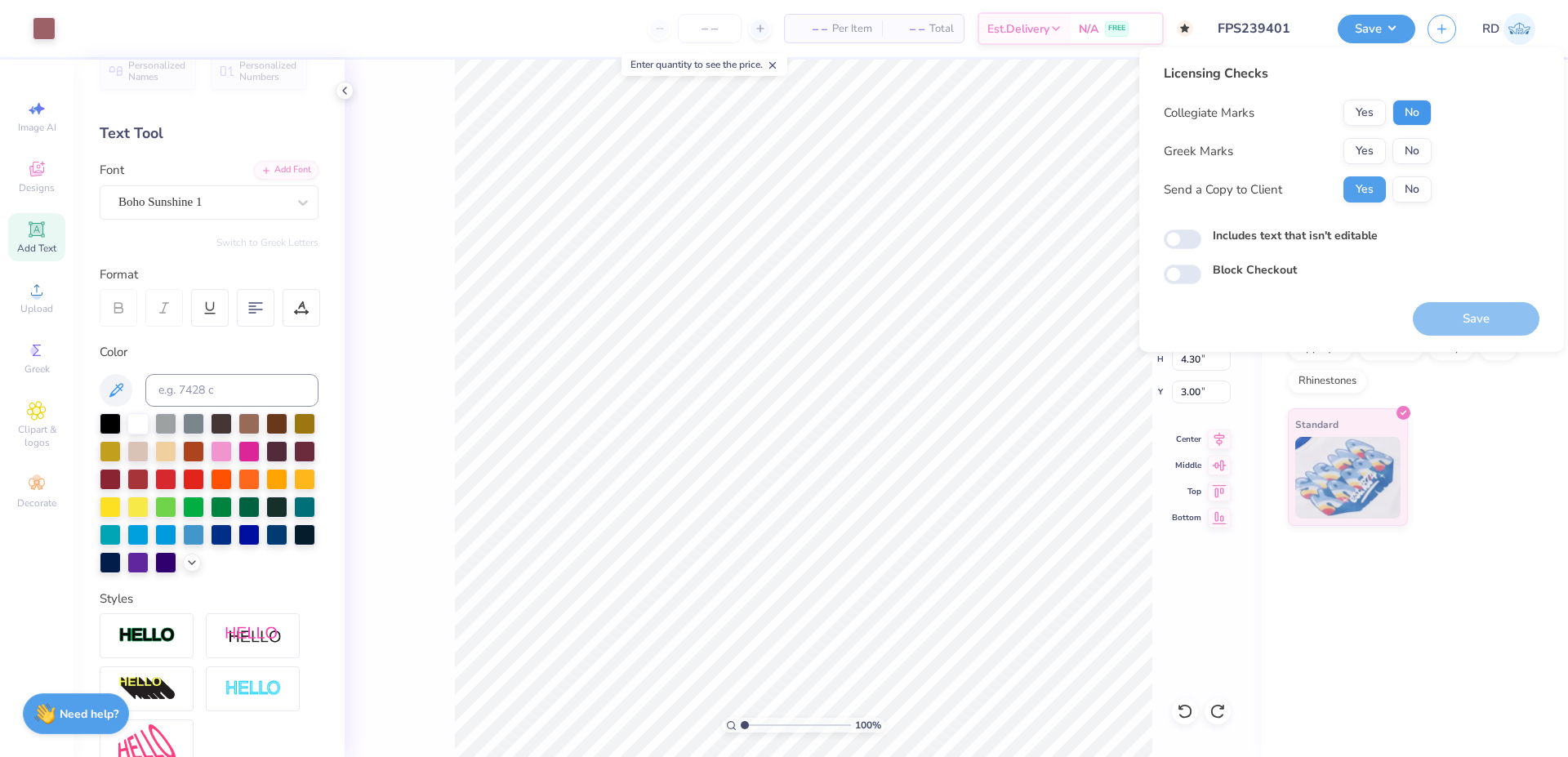
click at [1427, 113] on button "No" at bounding box center [1413, 113] width 40 height 26
click at [1361, 148] on button "Yes" at bounding box center [1364, 151] width 43 height 26
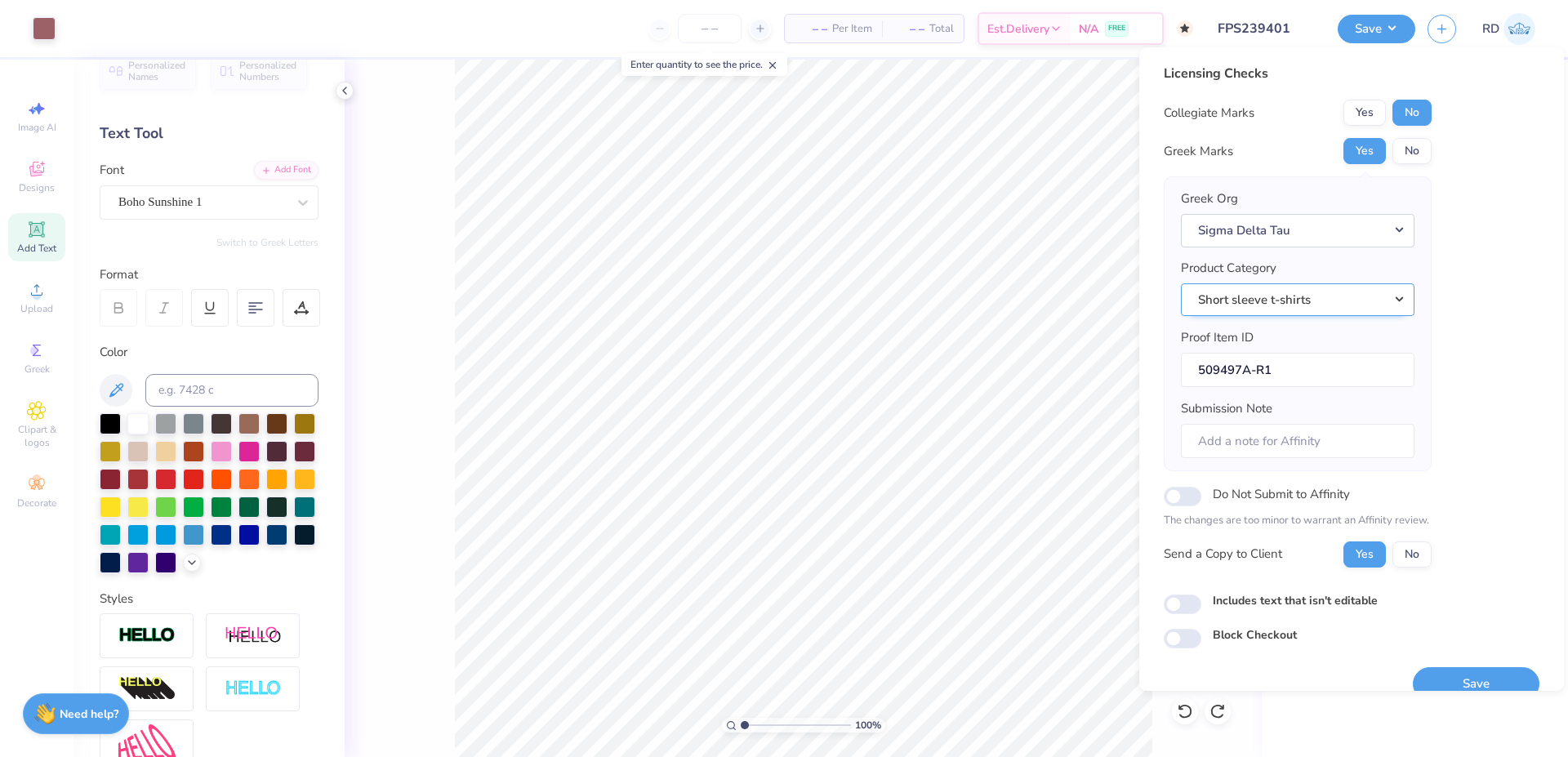
click at [1368, 305] on button "Short sleeve t-shirts" at bounding box center [1298, 300] width 233 height 34
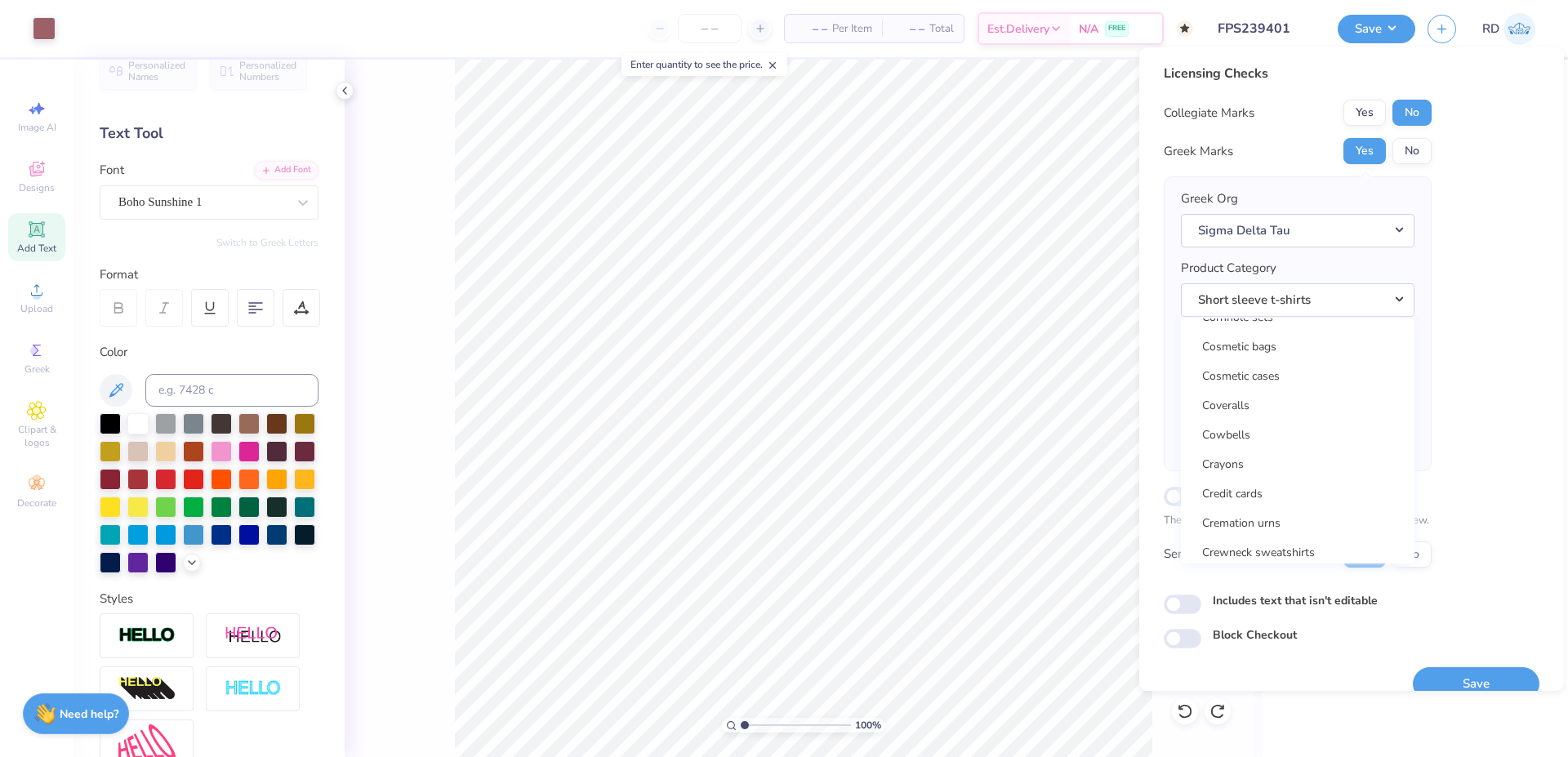
scroll to position [7202, 0]
click at [1342, 453] on link "Crewneck sweatshirts" at bounding box center [1297, 454] width 220 height 27
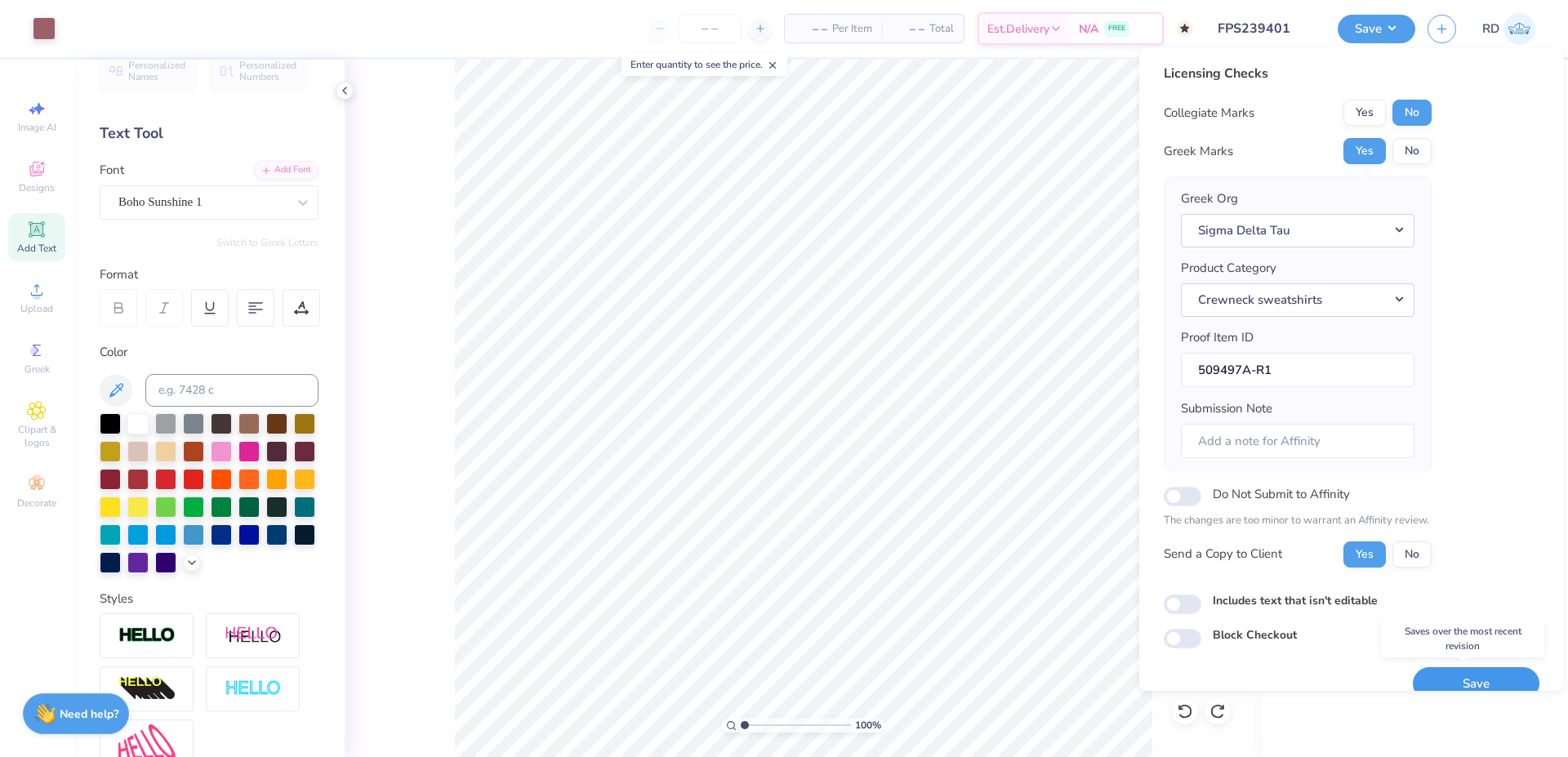
click at [1462, 675] on button "Save" at bounding box center [1476, 684] width 127 height 34
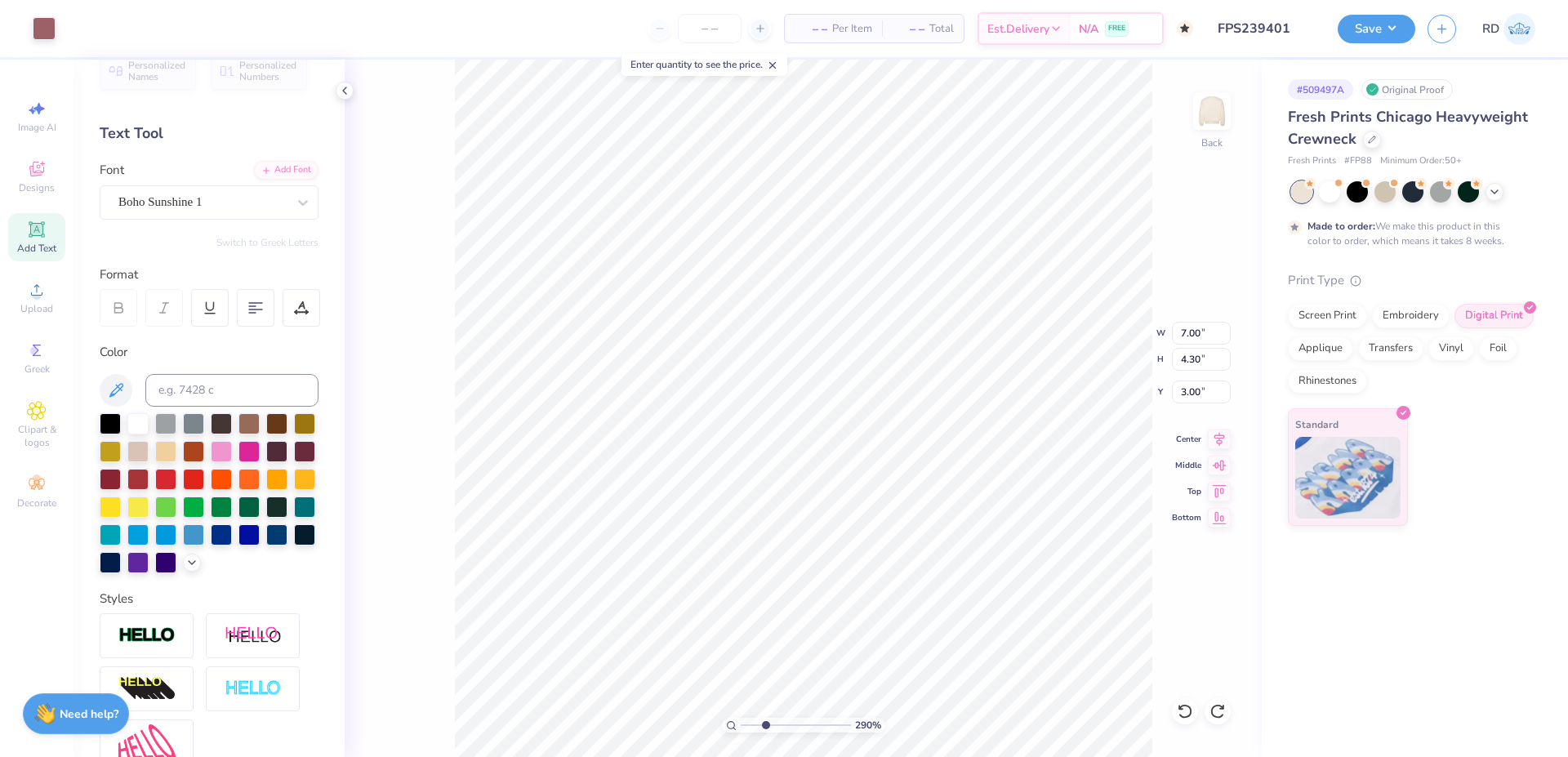
click at [766, 722] on input "range" at bounding box center [796, 724] width 111 height 15
drag, startPoint x: 794, startPoint y: 721, endPoint x: 736, endPoint y: 715, distance: 58.3
type input "1"
click at [740, 717] on input "range" at bounding box center [796, 724] width 111 height 15
